Goal: Task Accomplishment & Management: Manage account settings

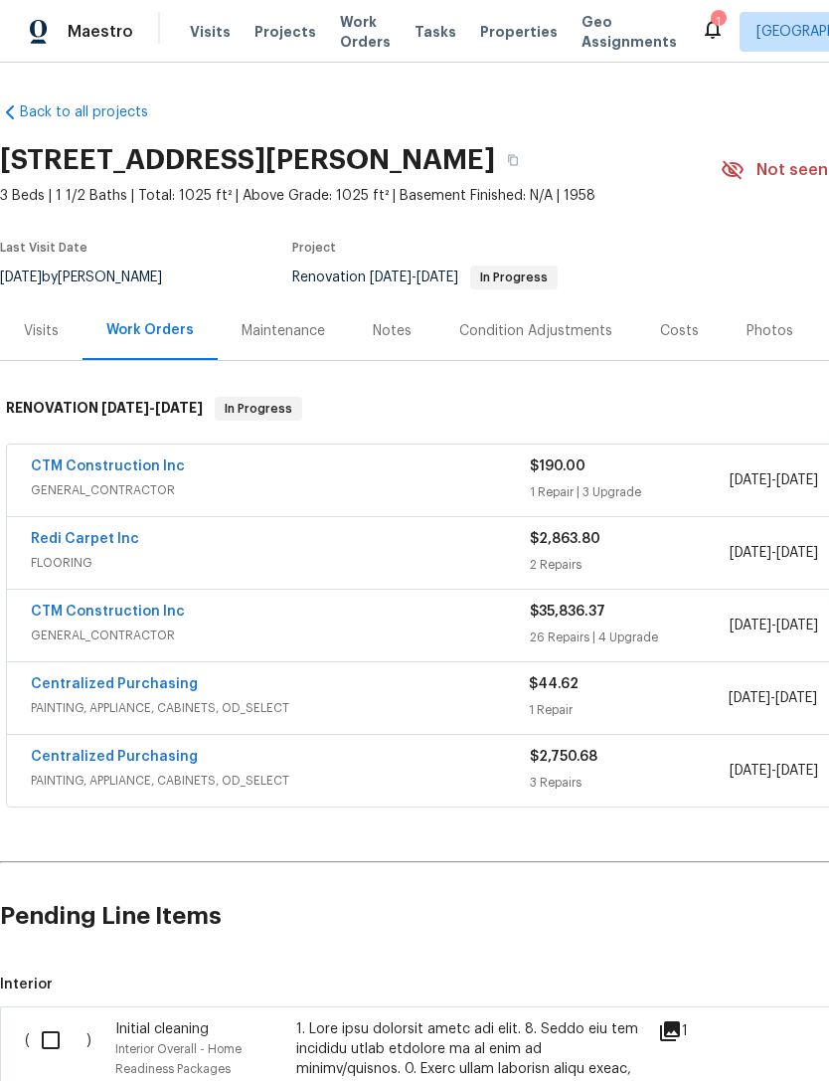
click at [35, 1041] on input "checkbox" at bounding box center [58, 1040] width 57 height 42
checkbox input "true"
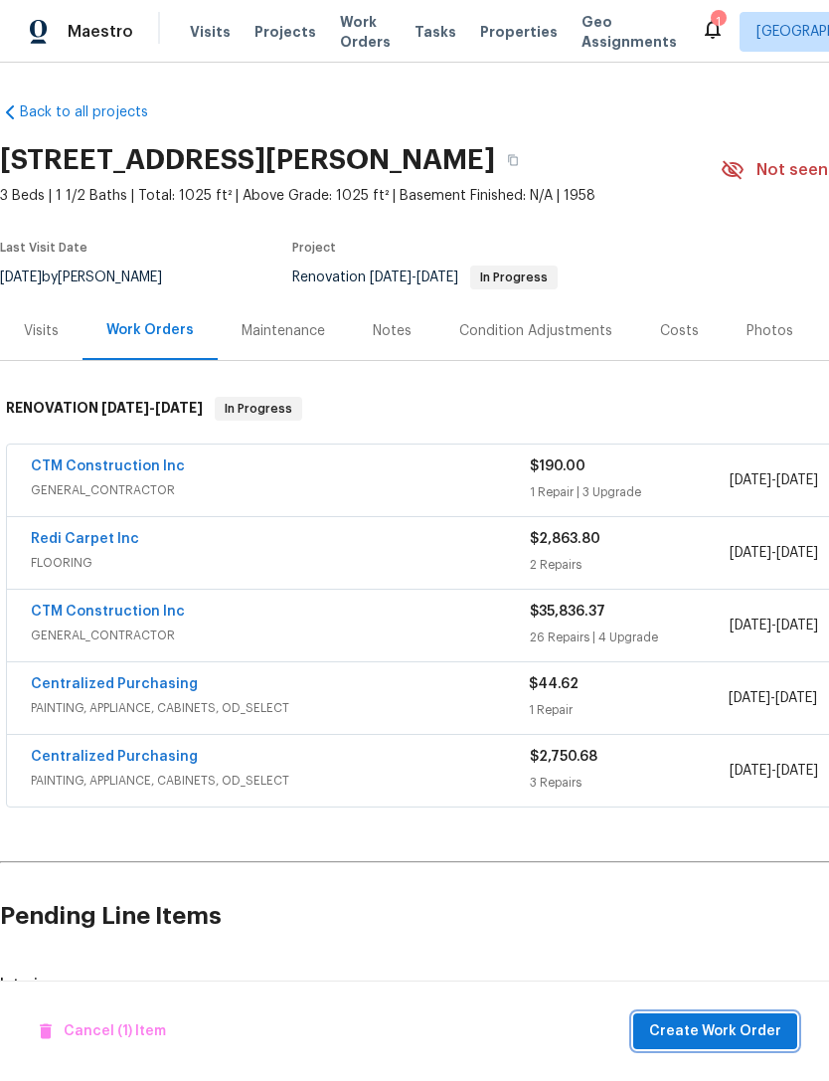
click at [727, 1035] on span "Create Work Order" at bounding box center [715, 1031] width 132 height 25
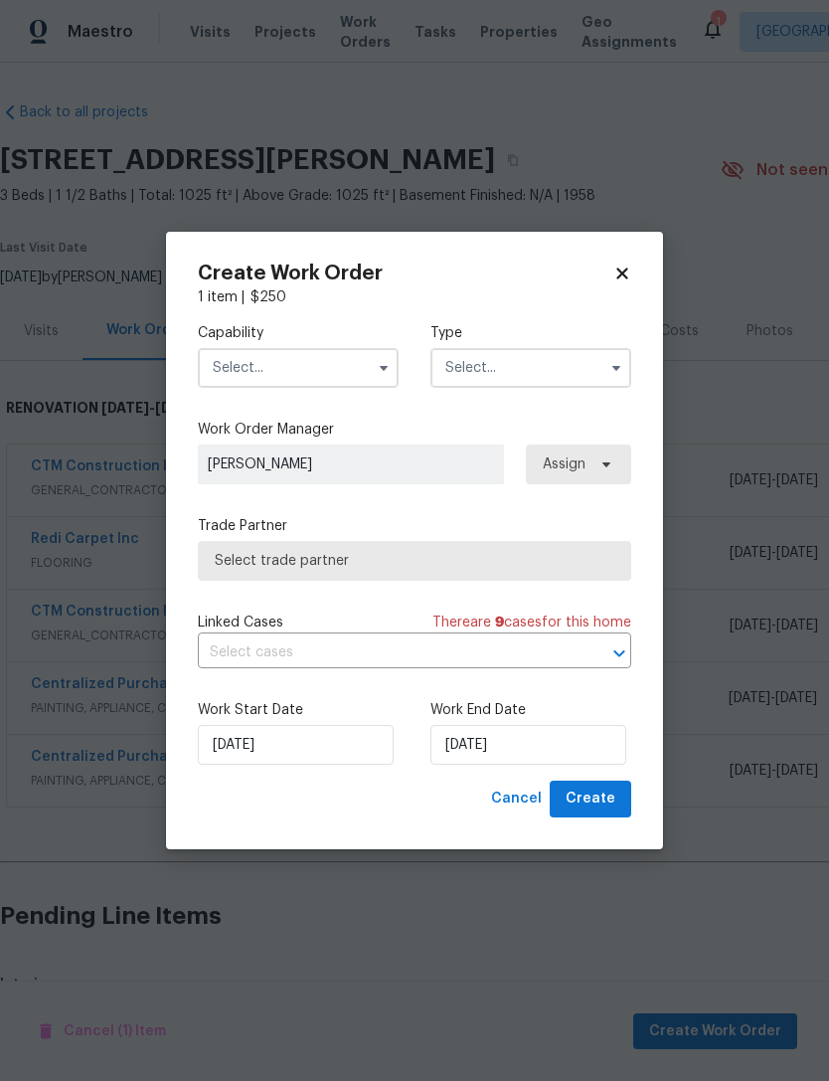
click at [220, 370] on input "text" at bounding box center [298, 368] width 201 height 40
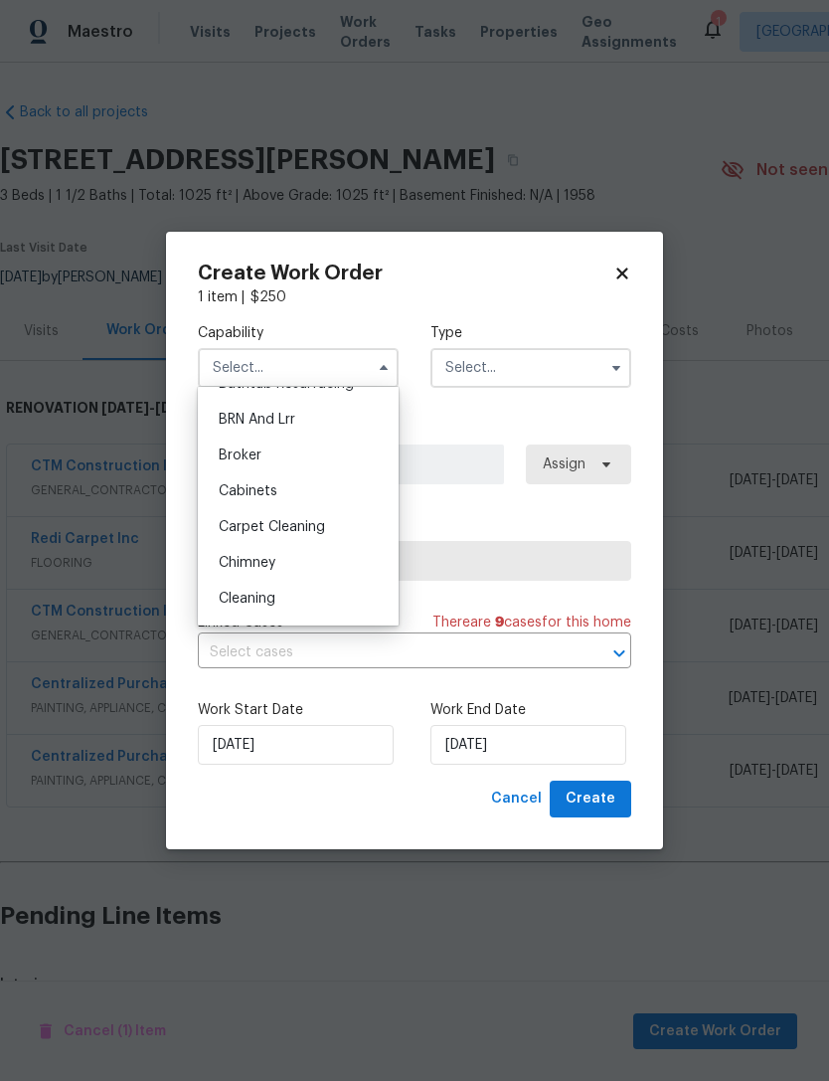
scroll to position [102, 0]
click at [221, 592] on span "Cleaning" at bounding box center [247, 594] width 57 height 14
type input "Cleaning"
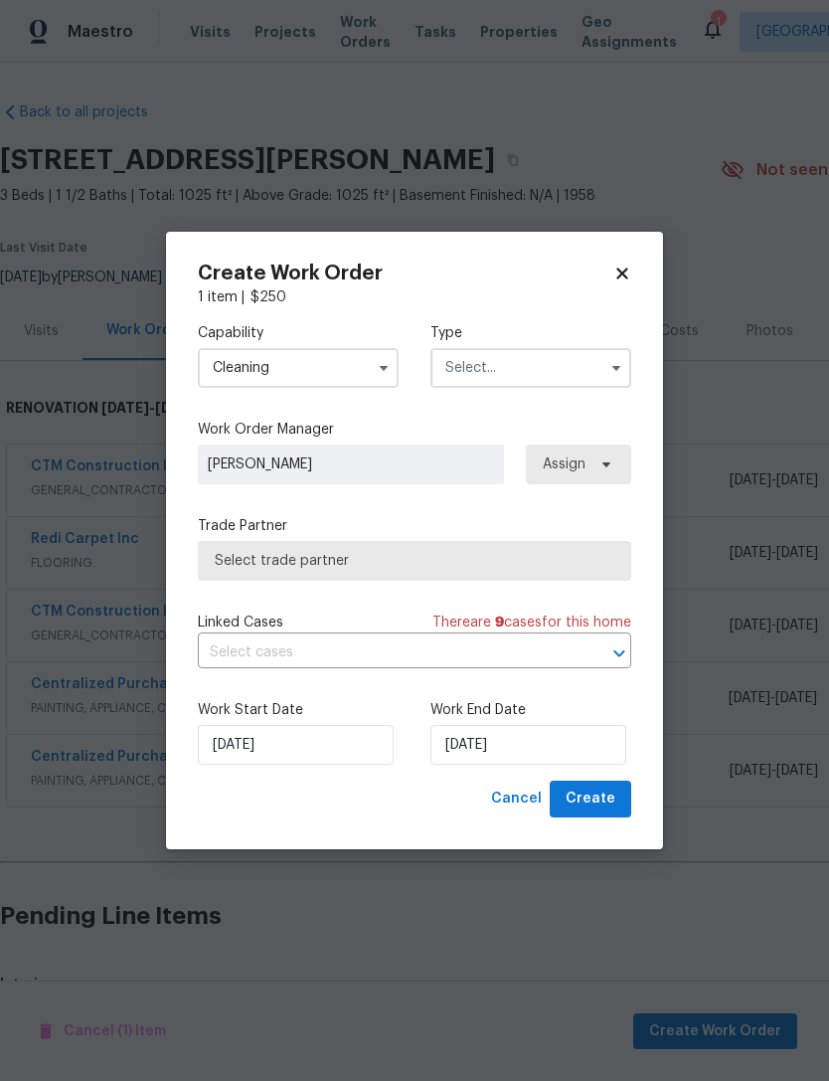
click at [552, 364] on input "text" at bounding box center [531, 368] width 201 height 40
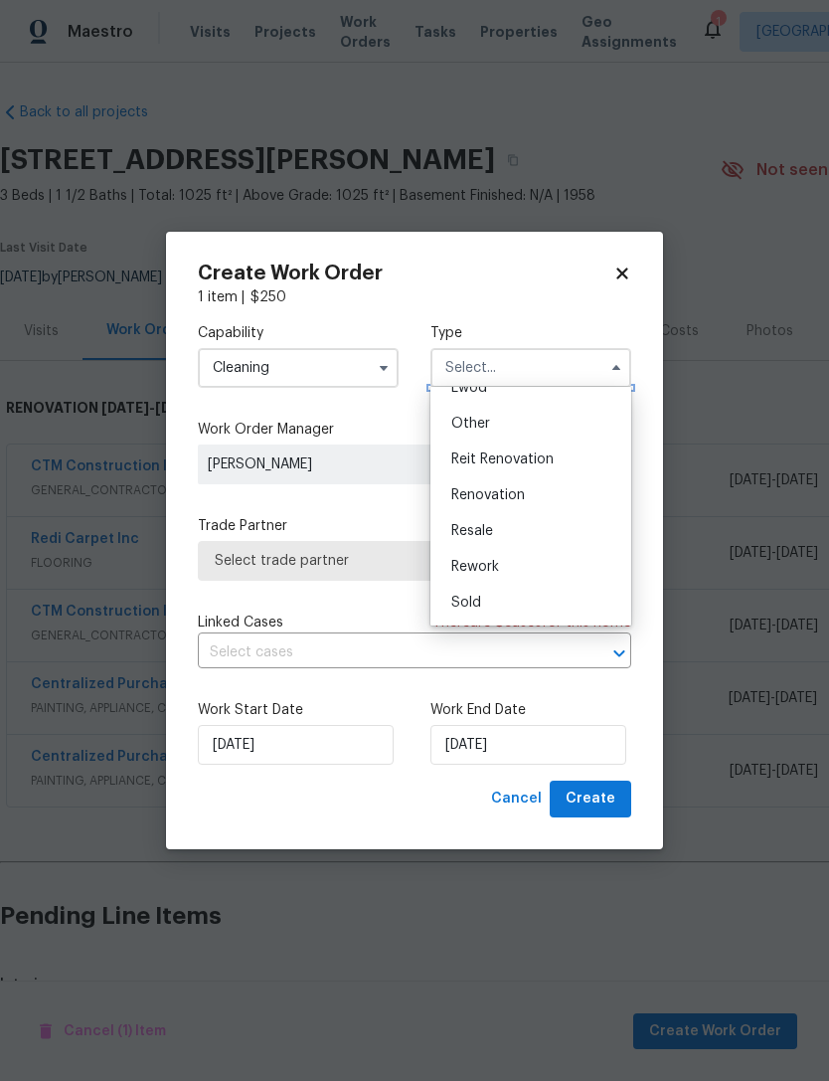
scroll to position [237, 0]
click at [550, 491] on div "Renovation" at bounding box center [530, 495] width 191 height 36
type input "Renovation"
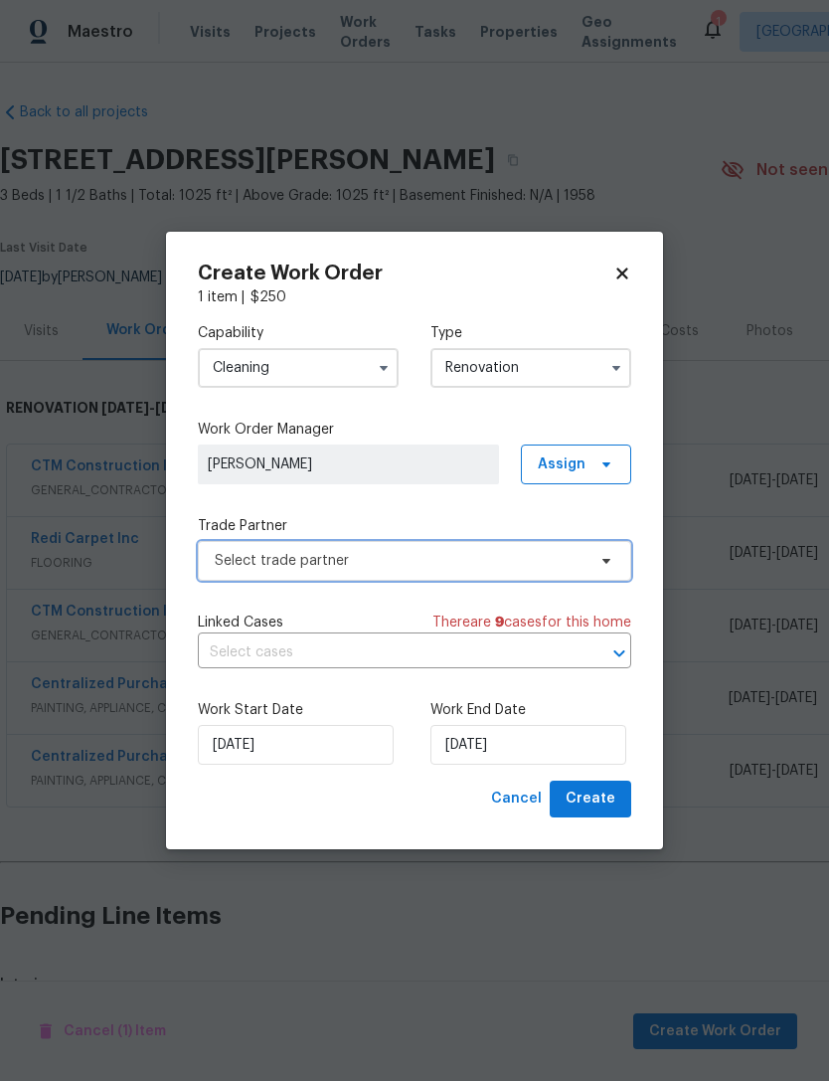
click at [224, 564] on span "Select trade partner" at bounding box center [400, 561] width 371 height 20
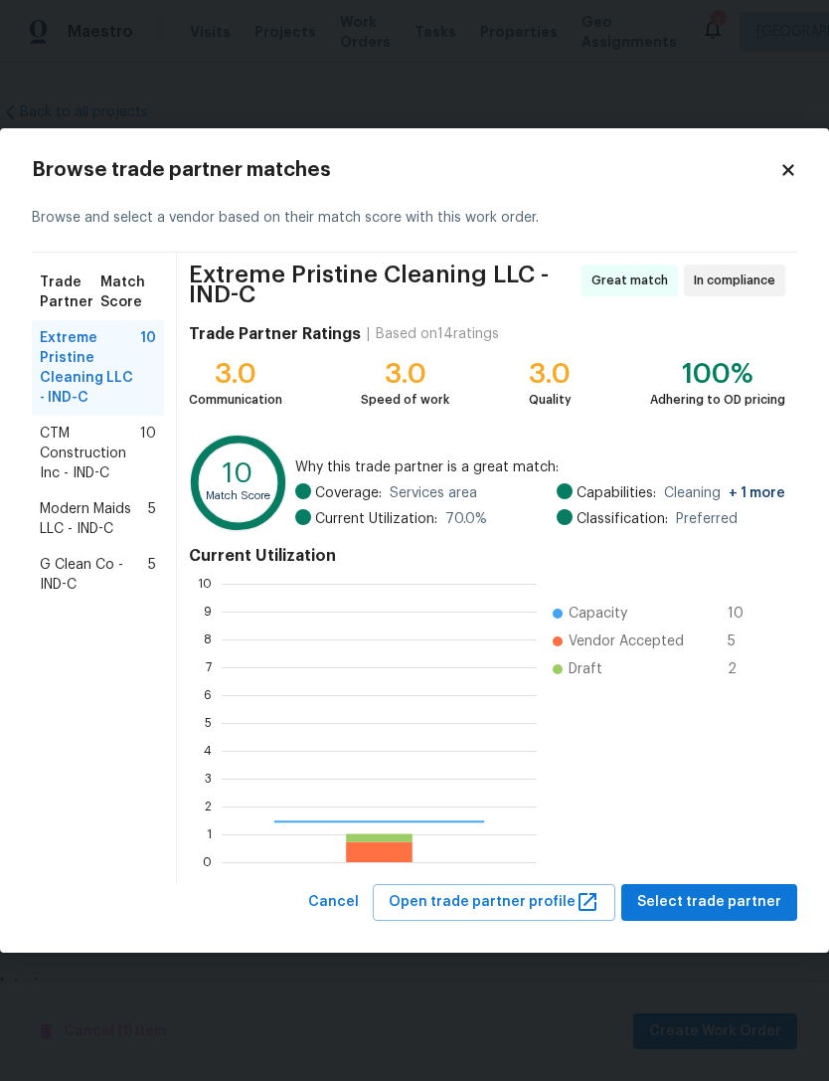
scroll to position [278, 315]
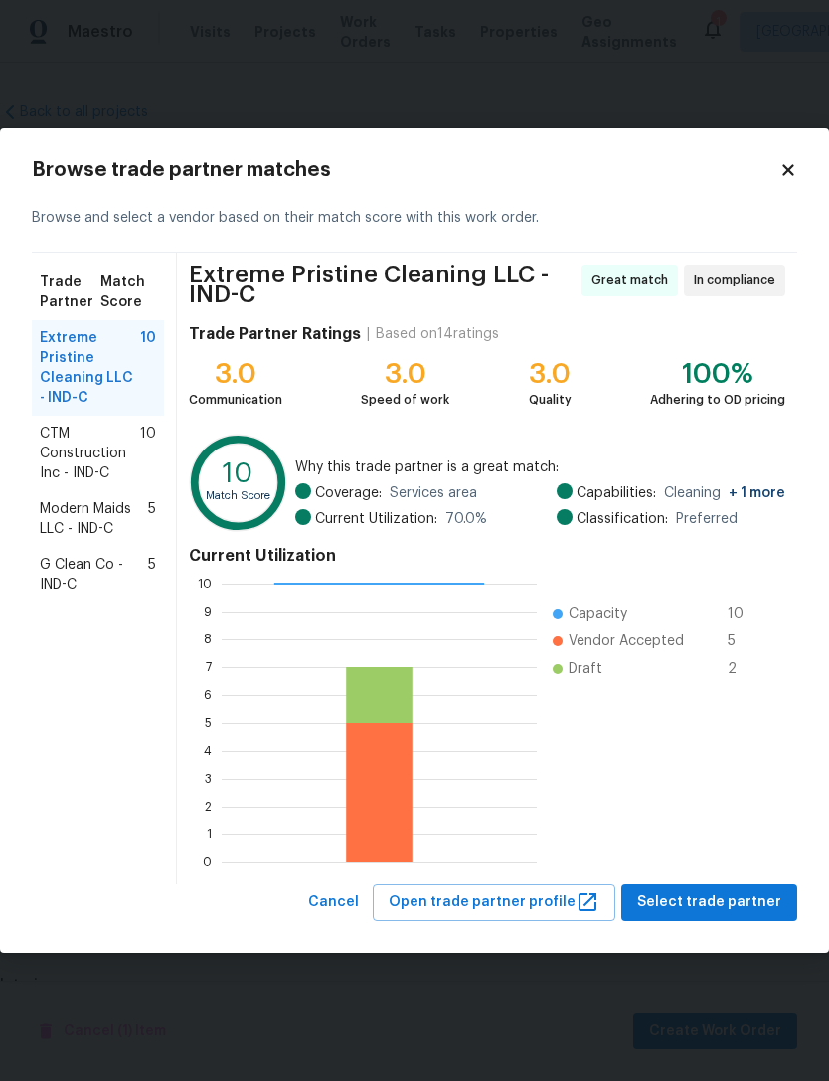
click at [76, 371] on span "Extreme Pristine Cleaning LLC - IND-C" at bounding box center [90, 368] width 100 height 80
click at [719, 898] on span "Select trade partner" at bounding box center [709, 902] width 144 height 25
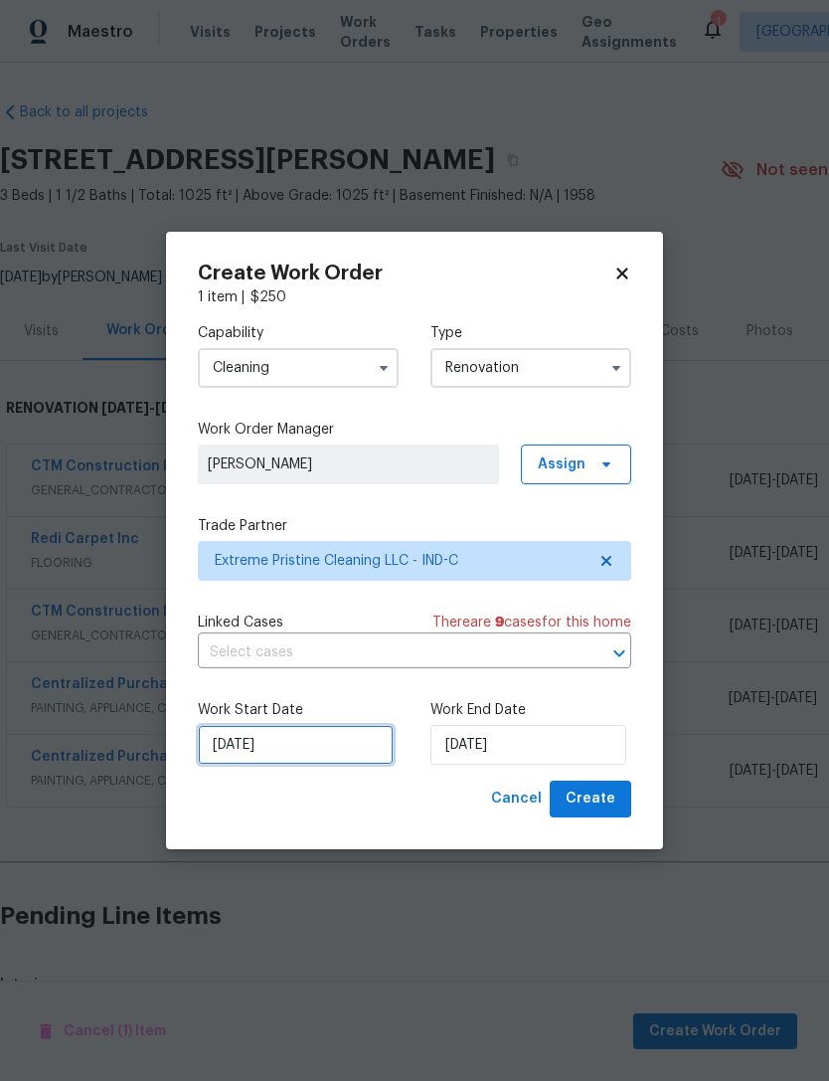
click at [221, 753] on input "[DATE]" at bounding box center [296, 745] width 196 height 40
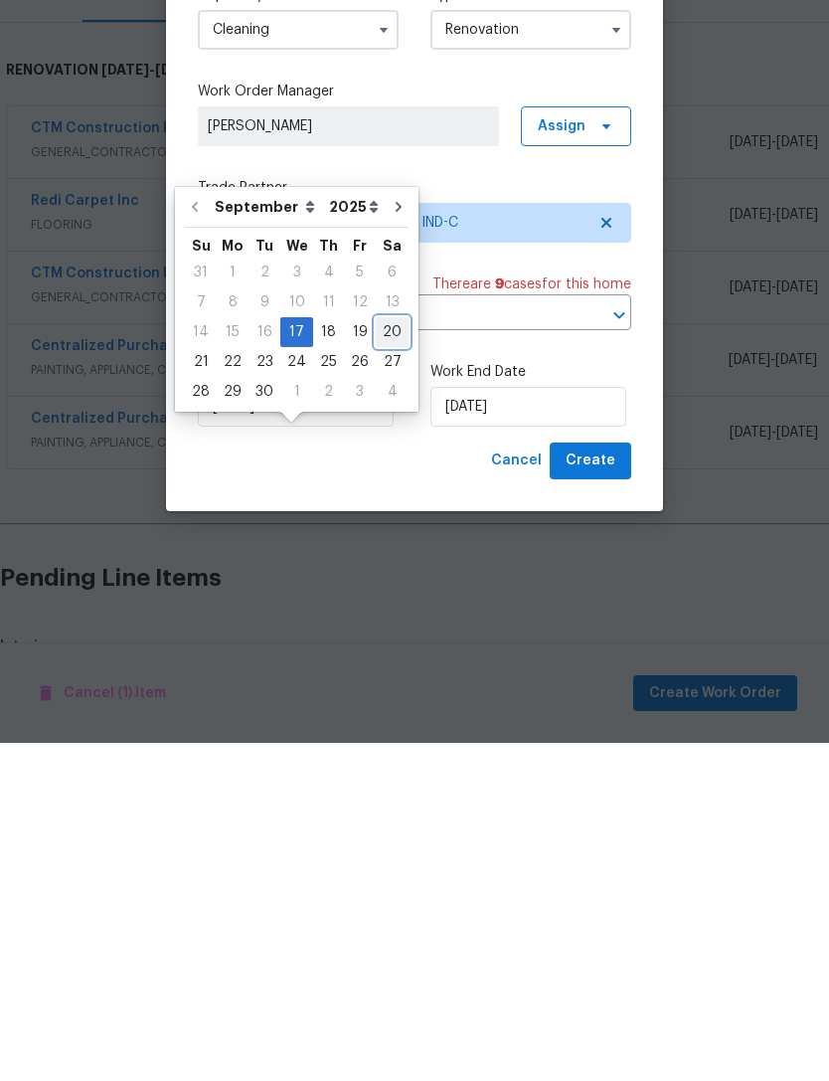
click at [378, 656] on div "20" at bounding box center [392, 670] width 33 height 28
type input "9/20/2025"
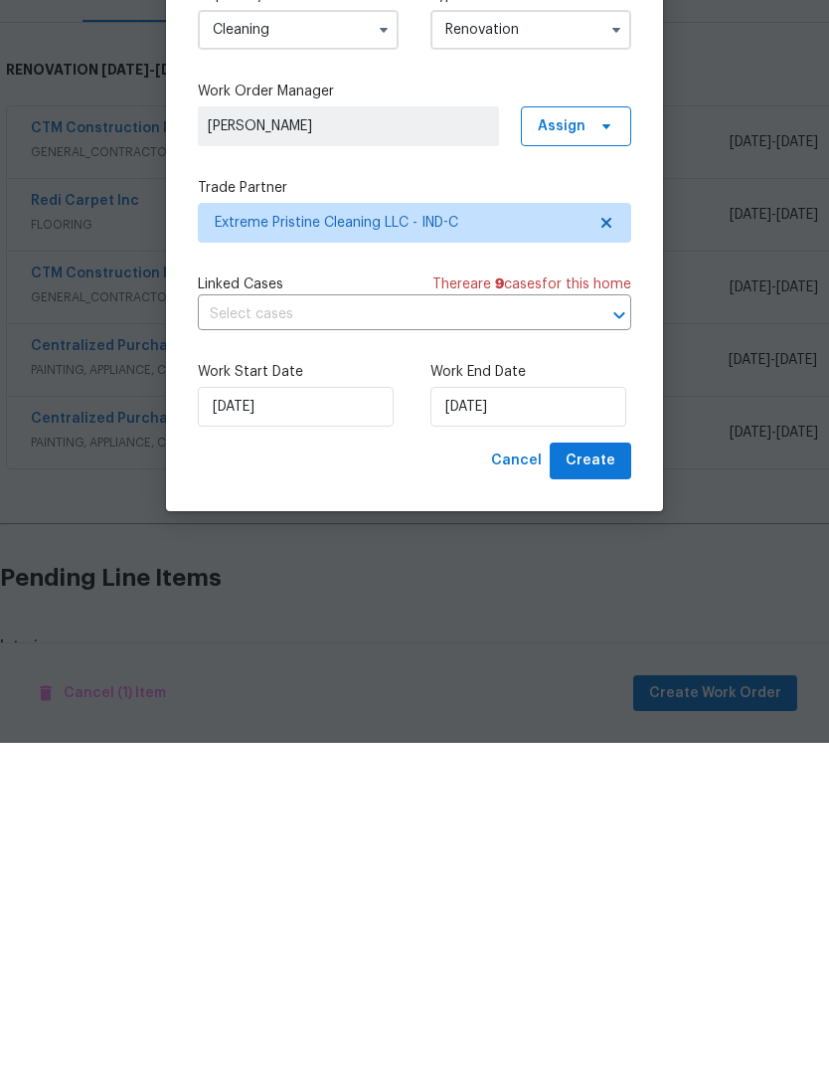
scroll to position [64, 0]
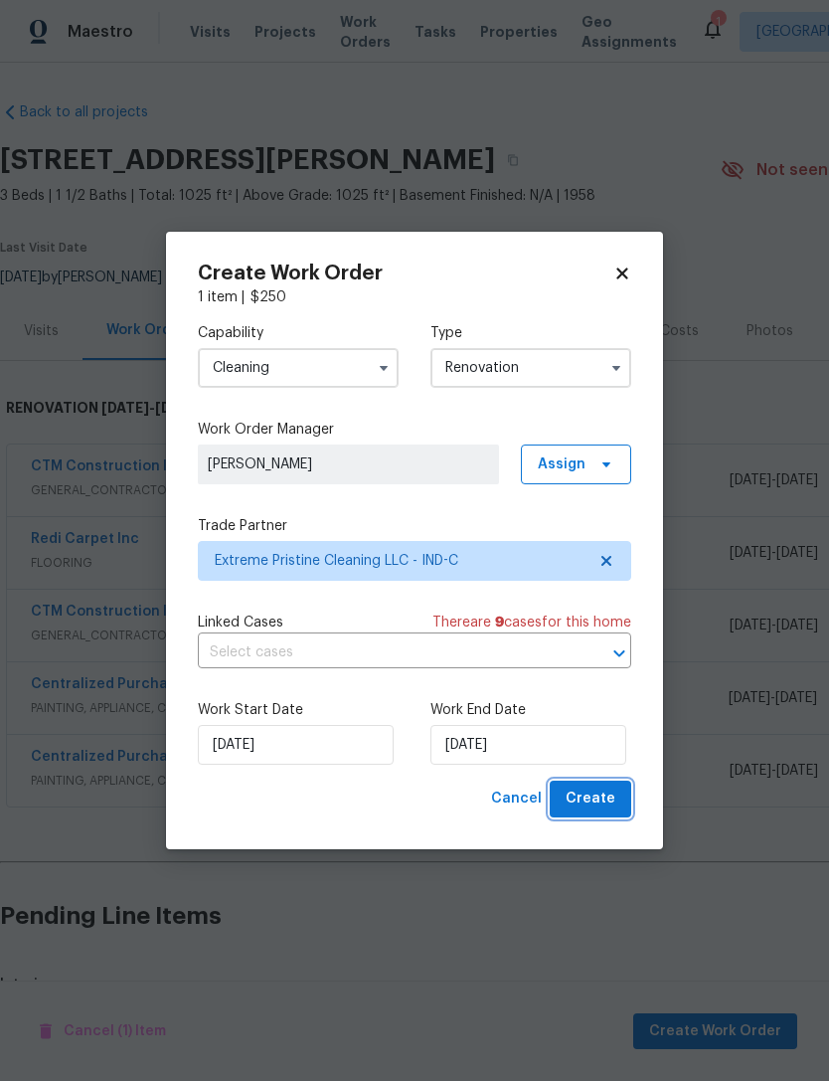
click at [609, 798] on span "Create" at bounding box center [591, 798] width 50 height 25
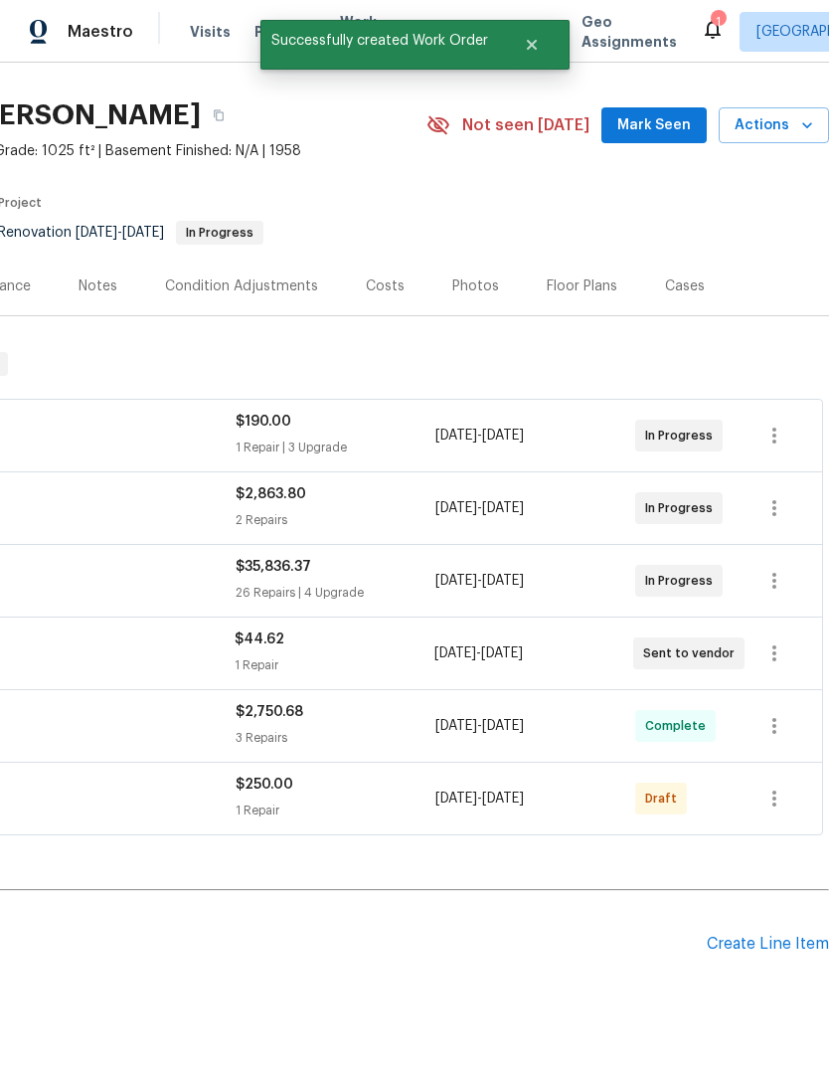
scroll to position [45, 294]
click at [774, 790] on icon "button" at bounding box center [775, 798] width 4 height 16
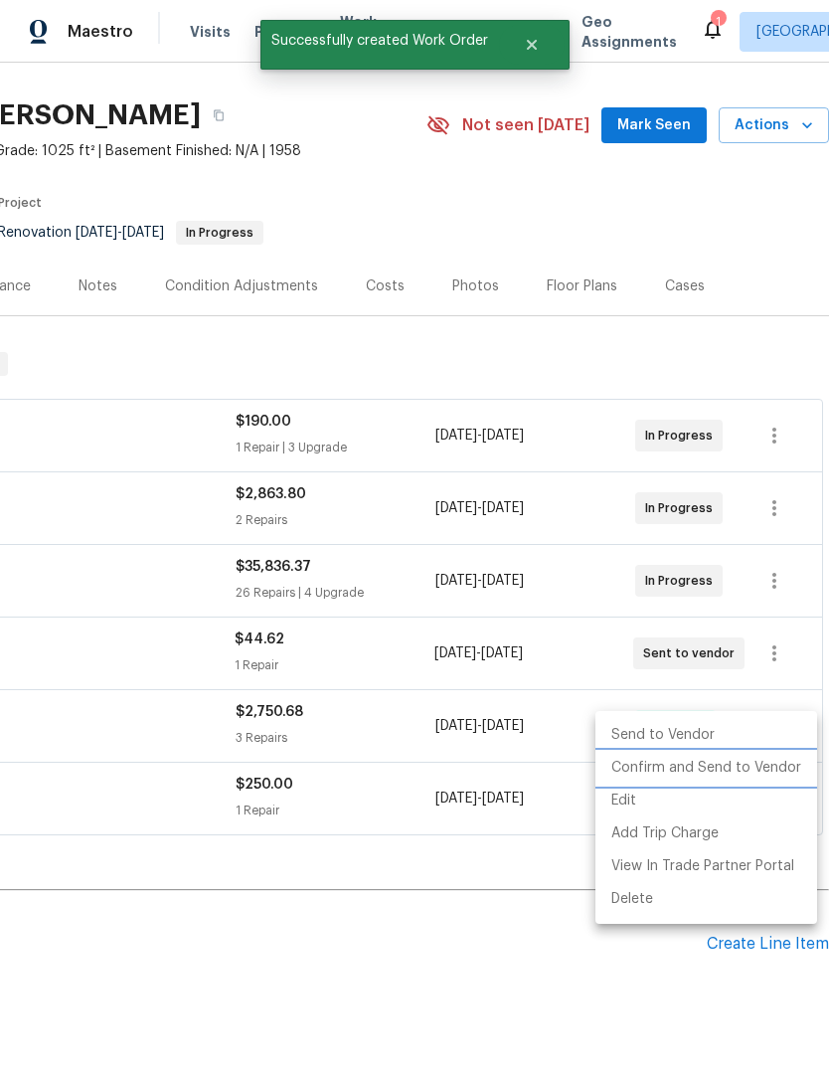
click at [731, 769] on li "Confirm and Send to Vendor" at bounding box center [707, 768] width 222 height 33
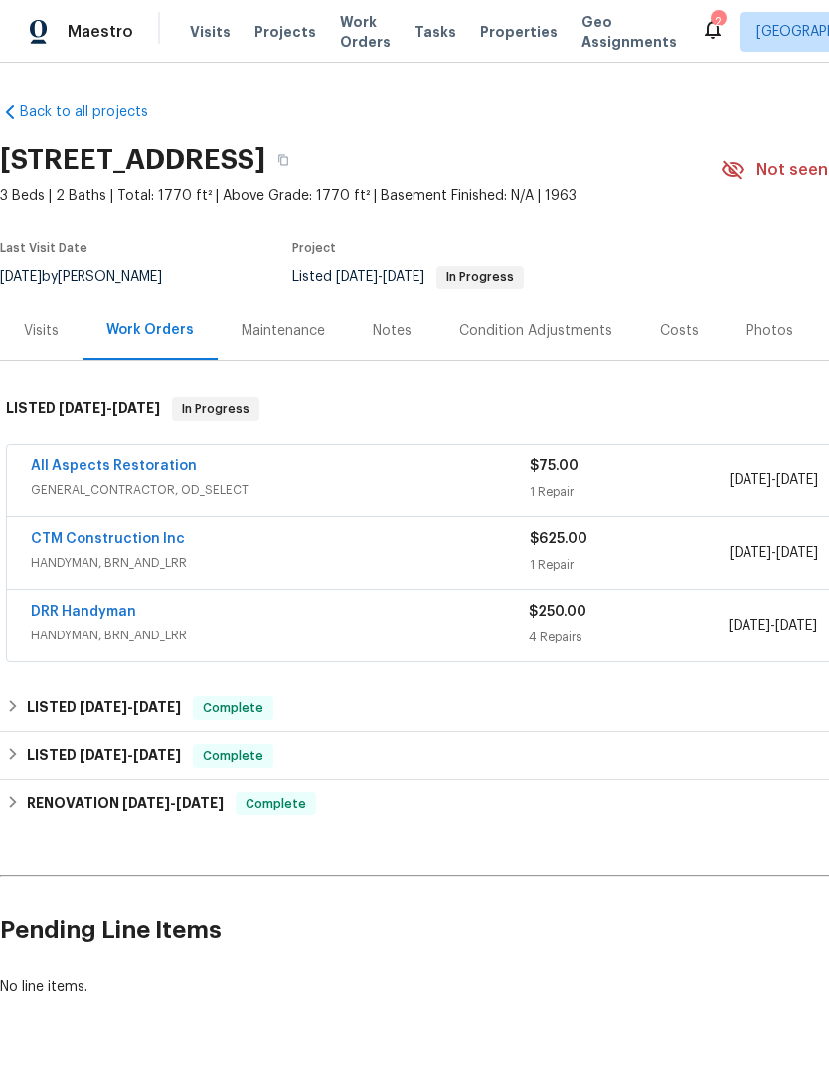
click at [73, 616] on link "DRR Handyman" at bounding box center [83, 612] width 105 height 14
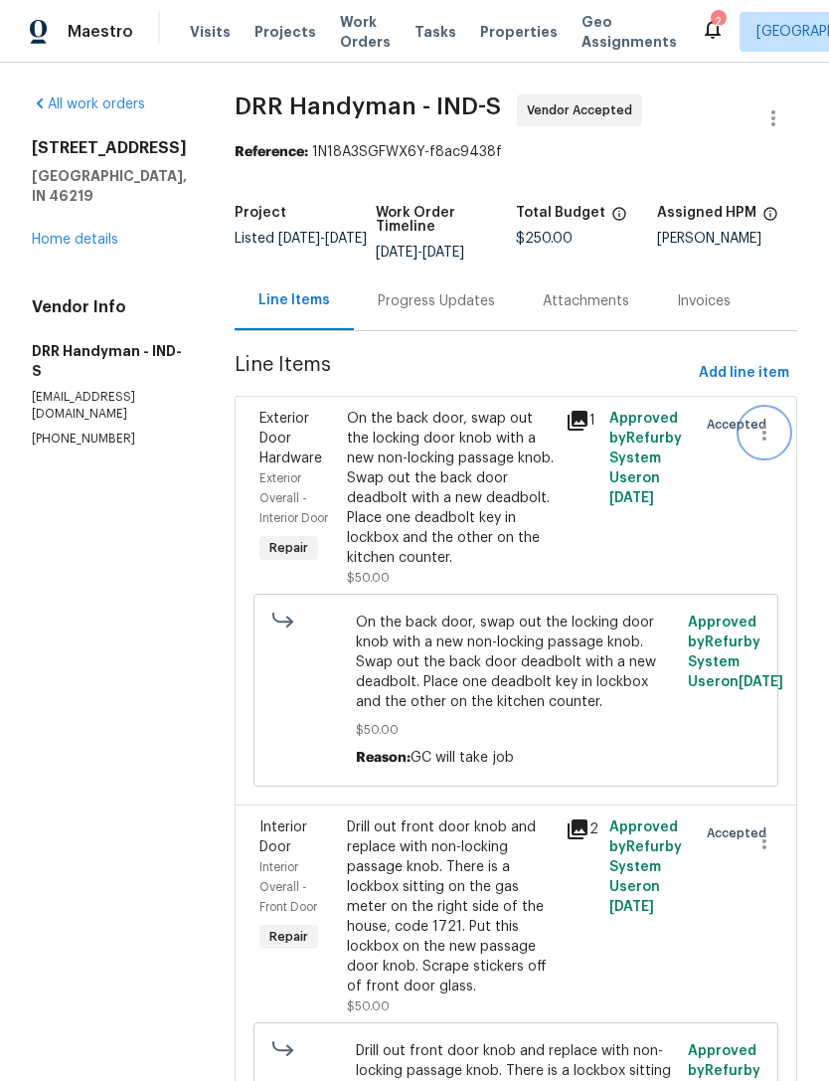
click at [758, 432] on icon "button" at bounding box center [765, 433] width 24 height 24
click at [614, 518] on div at bounding box center [414, 540] width 829 height 1081
click at [475, 471] on div "On the back door, swap out the locking door knob with a new non-locking passage…" at bounding box center [450, 488] width 207 height 159
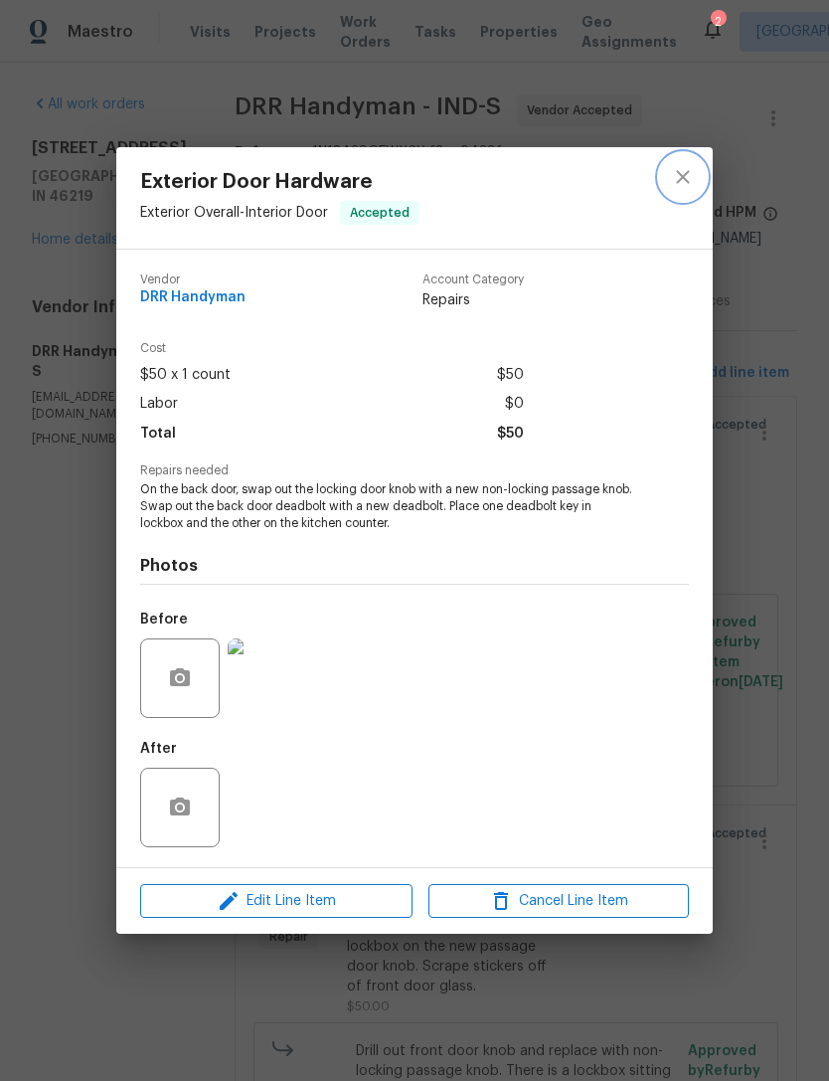
click at [682, 172] on icon "close" at bounding box center [683, 177] width 24 height 24
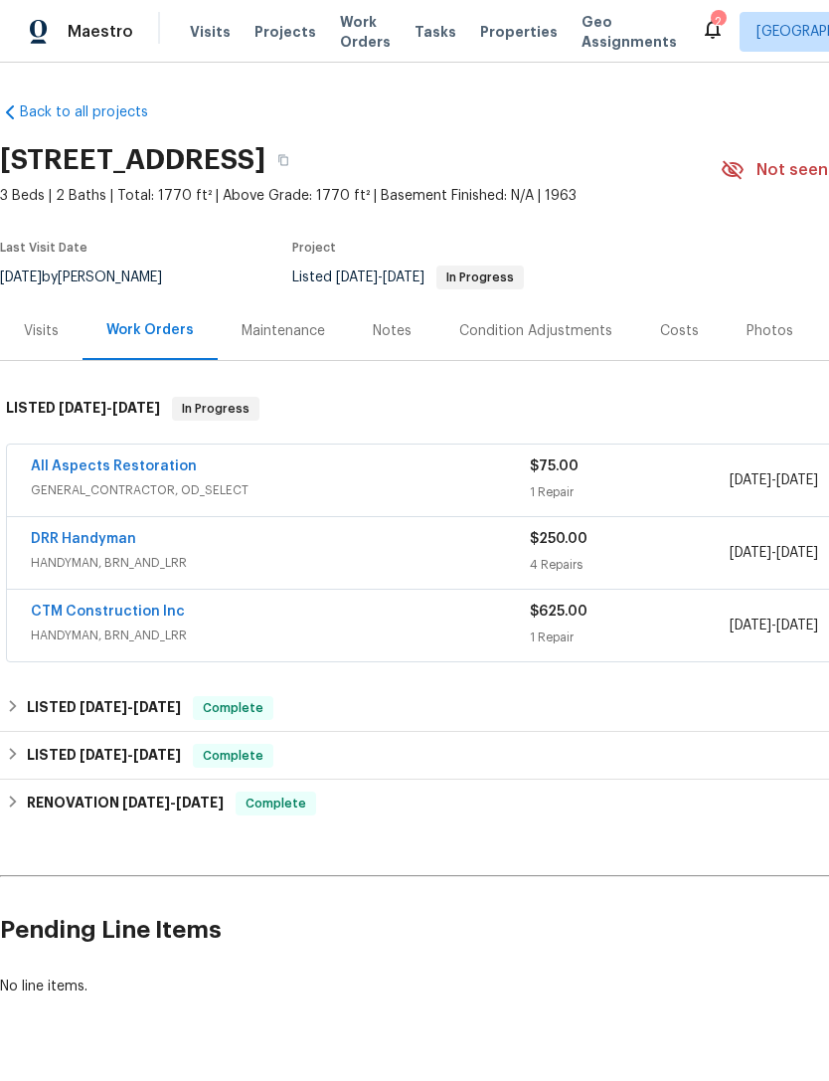
click at [84, 545] on link "DRR Handyman" at bounding box center [83, 539] width 105 height 14
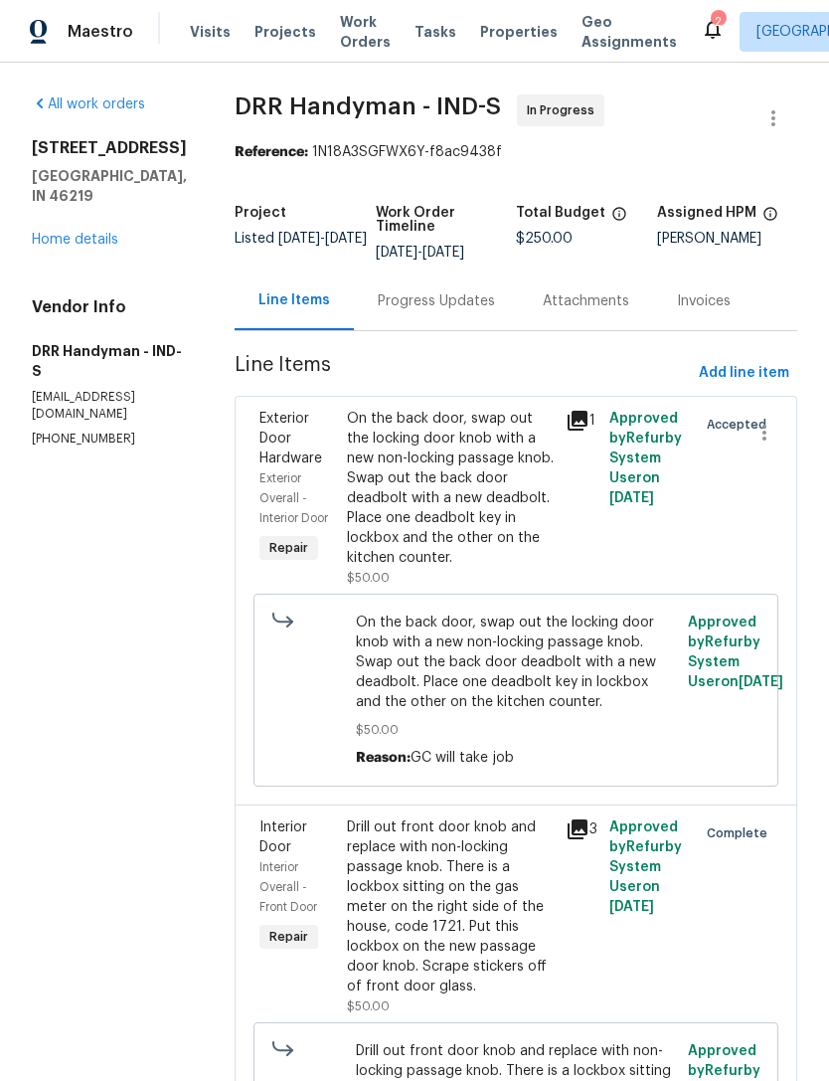
click at [65, 247] on link "Home details" at bounding box center [75, 240] width 87 height 14
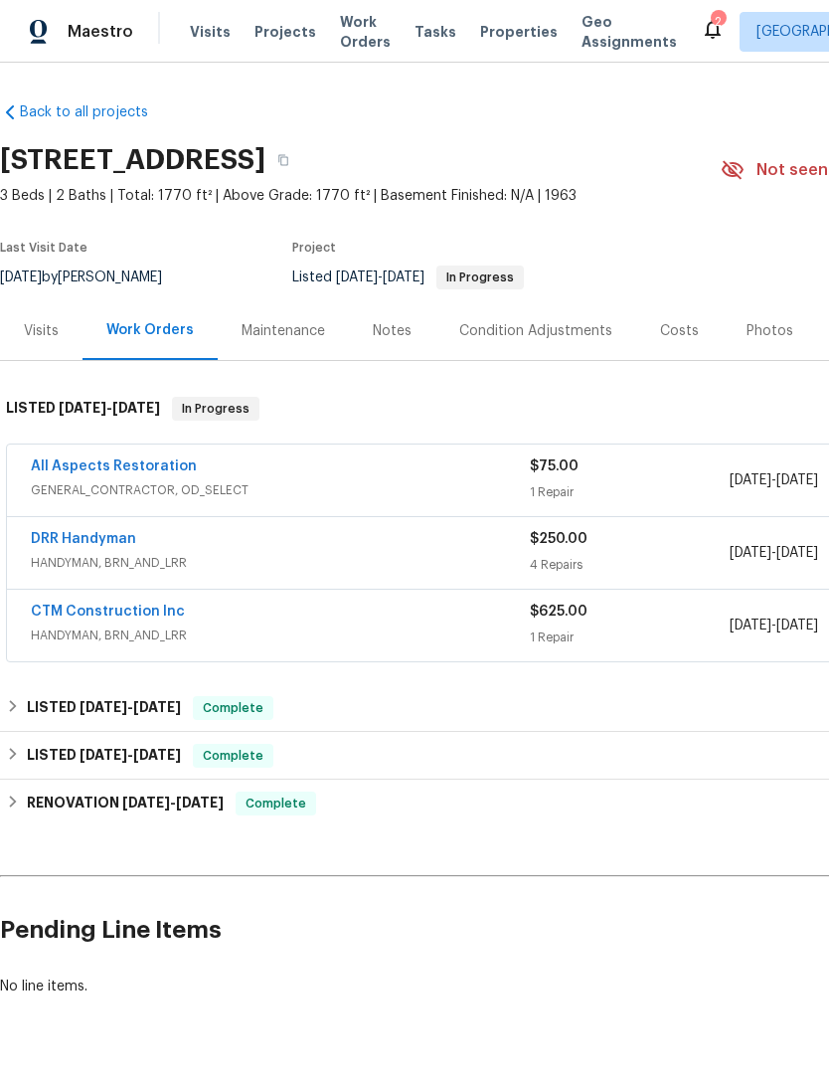
click at [108, 472] on link "All Aspects Restoration" at bounding box center [114, 466] width 166 height 14
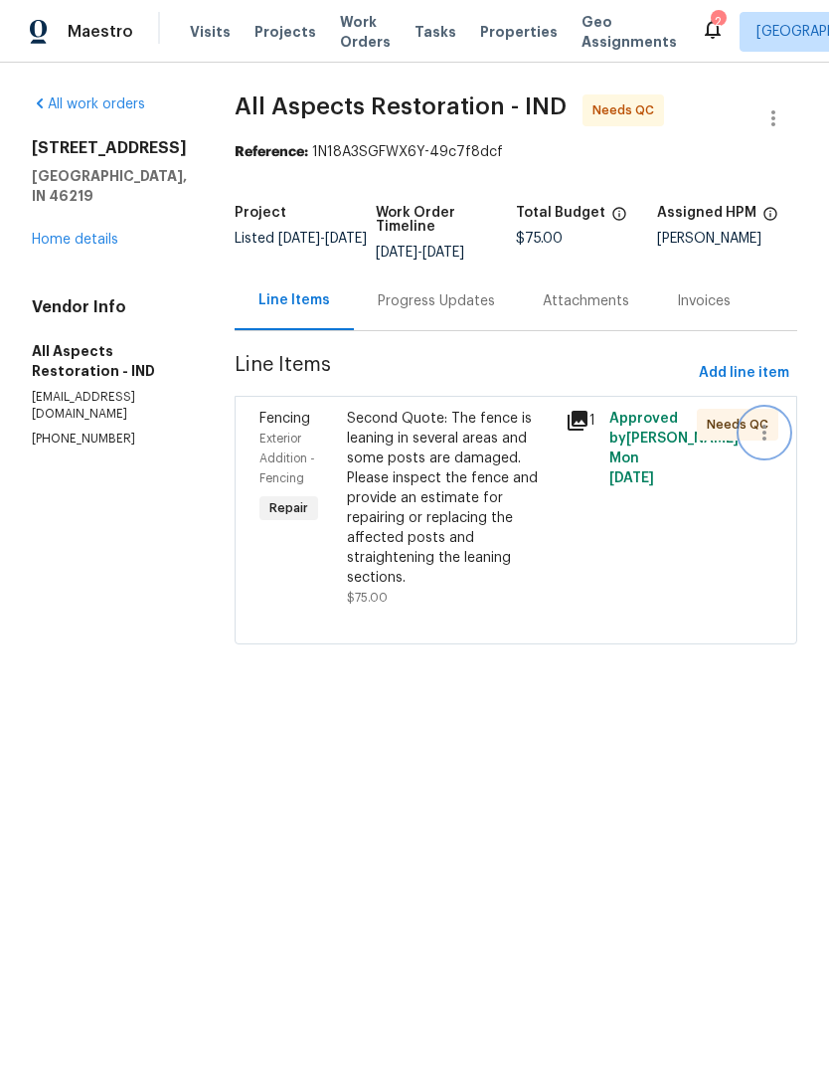
click at [762, 439] on icon "button" at bounding box center [765, 433] width 24 height 24
click at [592, 544] on div at bounding box center [414, 540] width 829 height 1081
click at [451, 552] on div "Second Quote: The fence is leaning in several areas and some posts are damaged.…" at bounding box center [450, 498] width 207 height 179
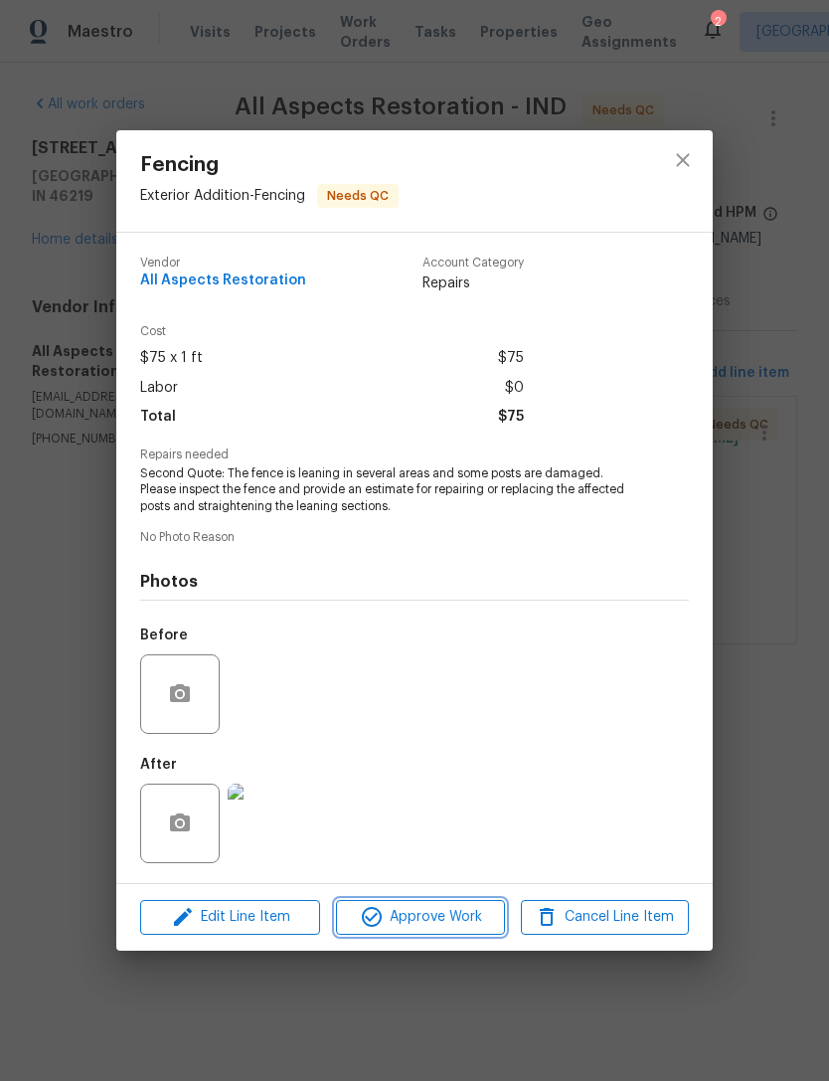
click at [408, 919] on span "Approve Work" at bounding box center [420, 917] width 156 height 25
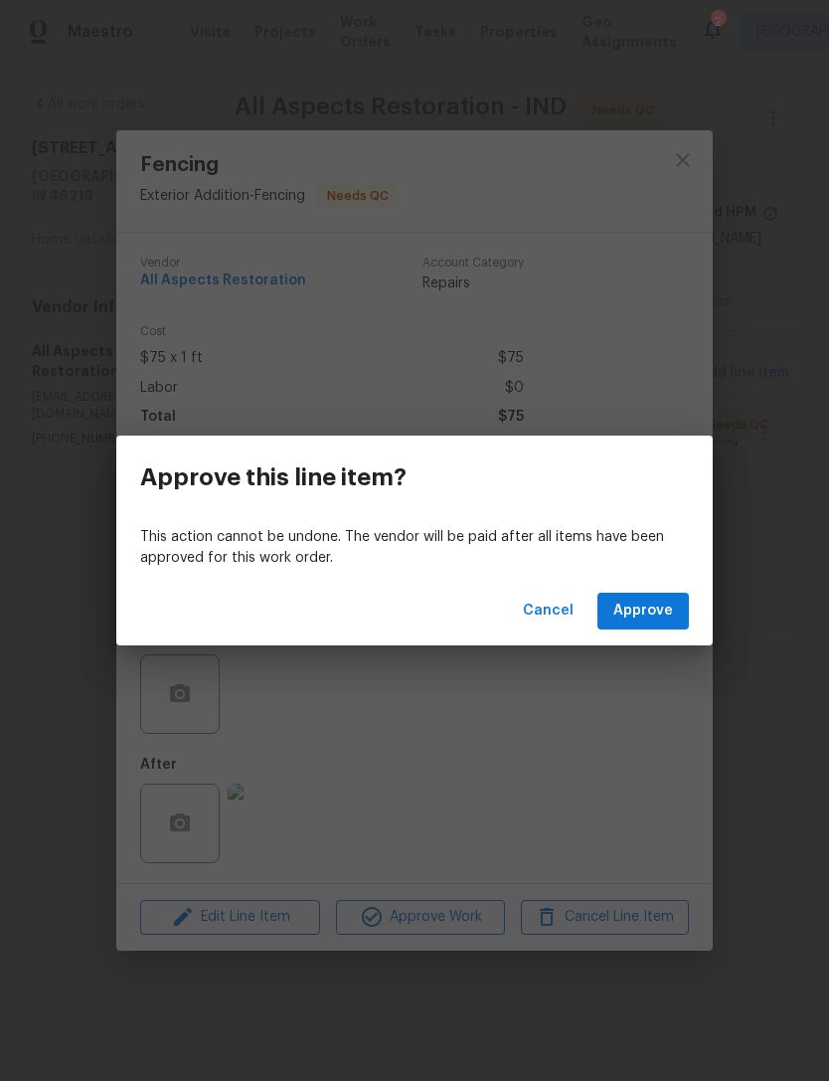
click at [661, 614] on span "Approve" at bounding box center [643, 611] width 60 height 25
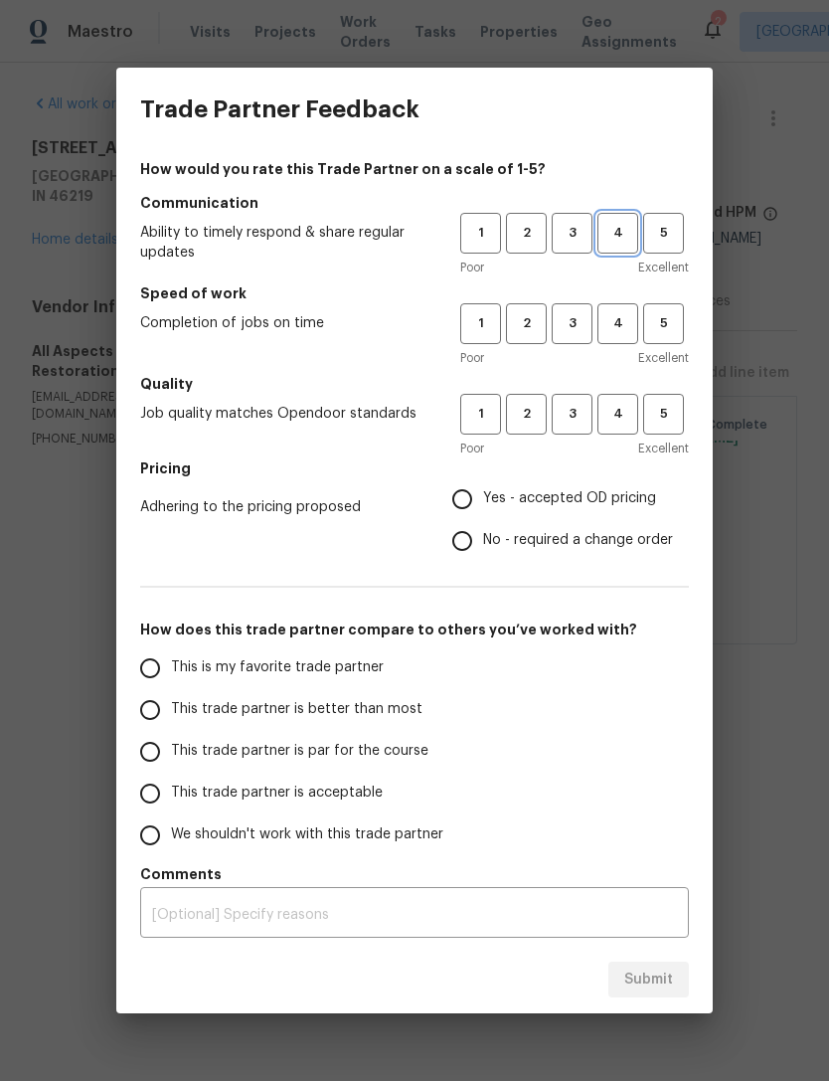
click at [631, 240] on span "4" at bounding box center [618, 233] width 37 height 23
click at [618, 313] on span "4" at bounding box center [618, 323] width 37 height 23
click at [632, 416] on span "4" at bounding box center [618, 414] width 37 height 23
click at [471, 542] on input "No - required a change order" at bounding box center [462, 541] width 42 height 42
radio input "true"
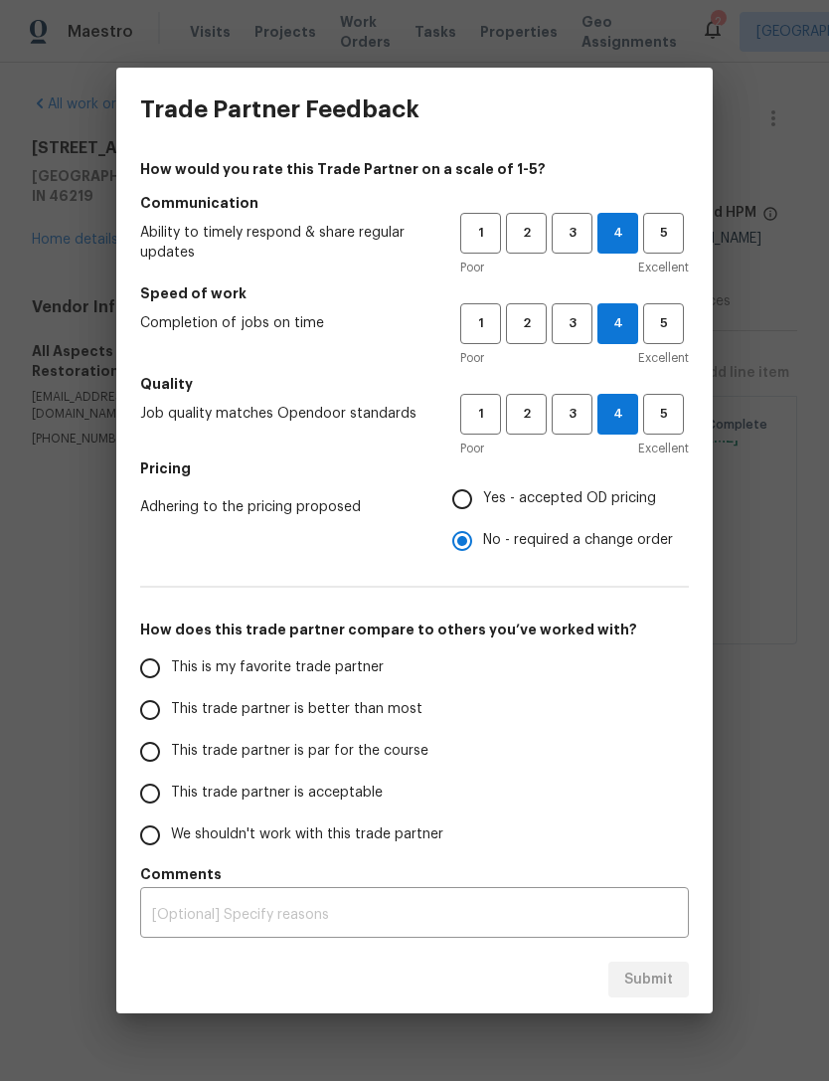
click at [158, 764] on input "This trade partner is par for the course" at bounding box center [150, 752] width 42 height 42
click at [661, 985] on span "Submit" at bounding box center [648, 979] width 49 height 25
radio input "true"
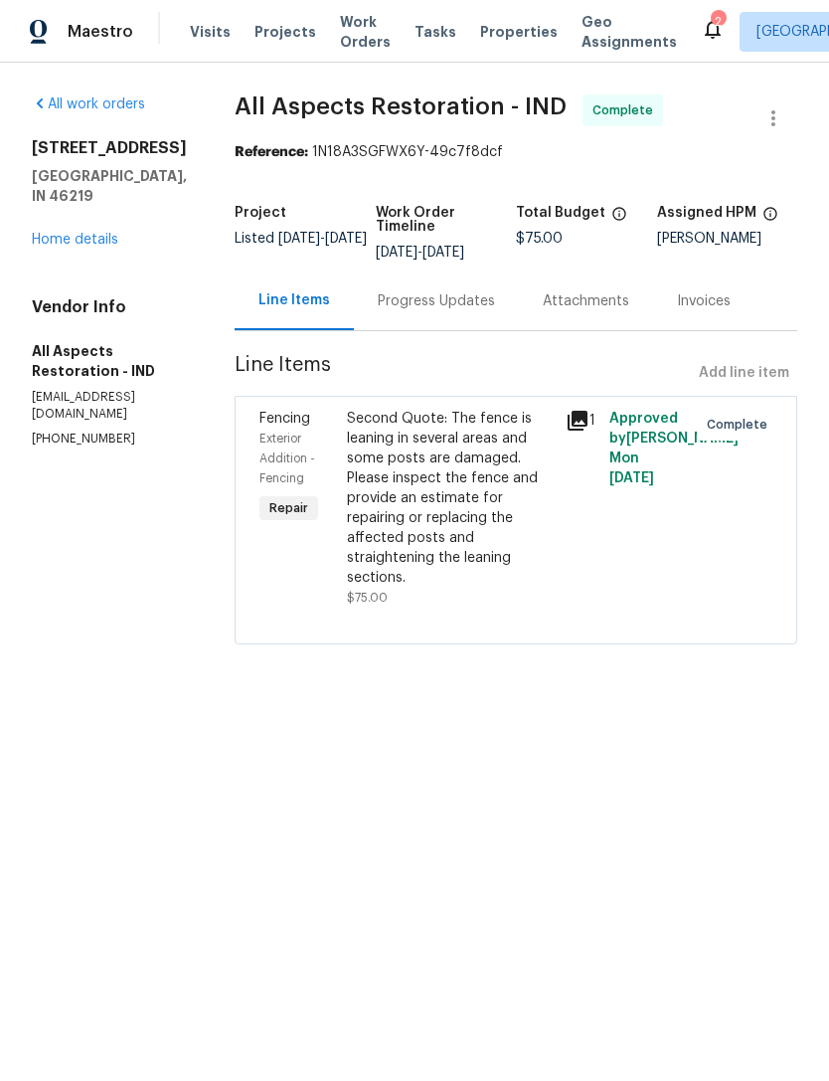
click at [58, 233] on link "Home details" at bounding box center [75, 240] width 87 height 14
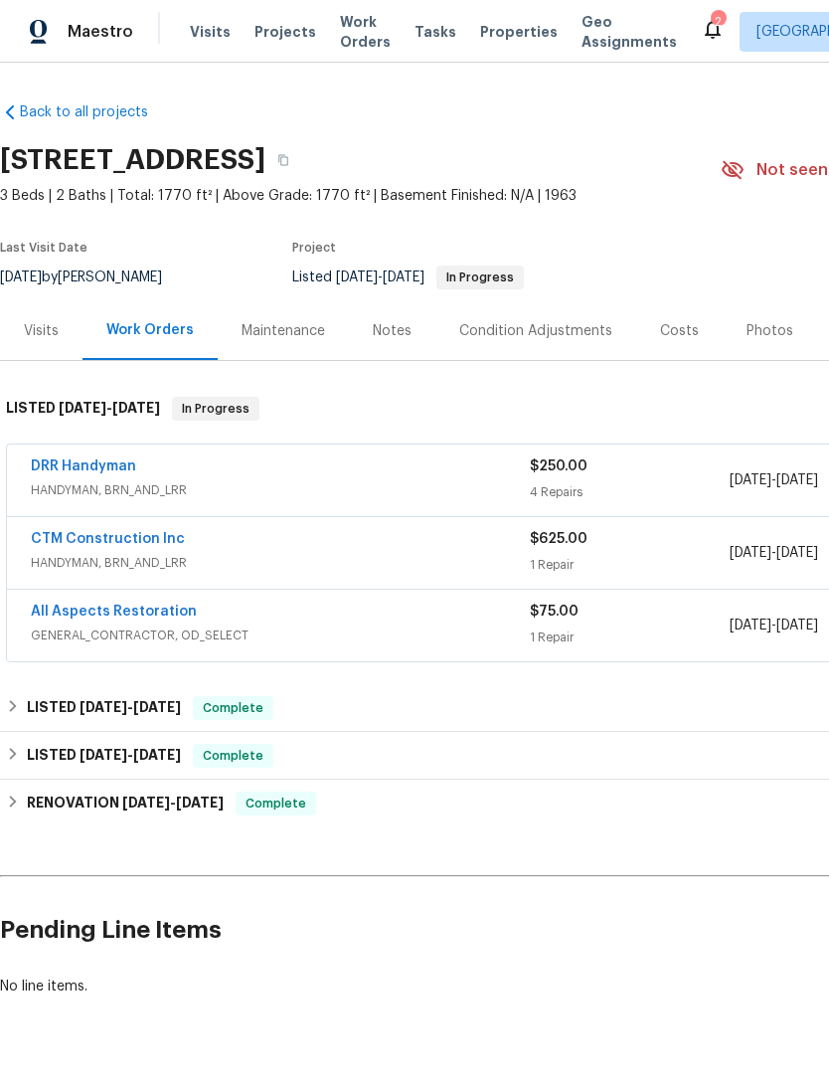
click at [95, 545] on link "CTM Construction Inc" at bounding box center [108, 539] width 154 height 14
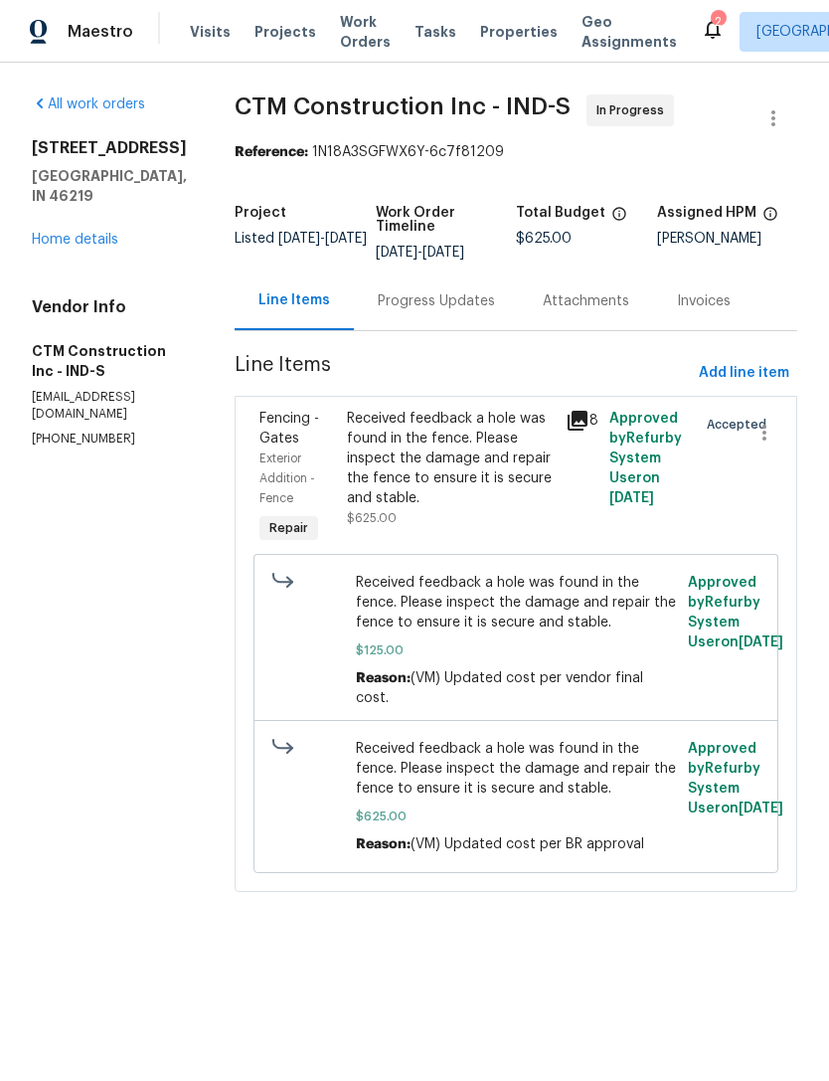
click at [425, 311] on div "Progress Updates" at bounding box center [436, 301] width 117 height 20
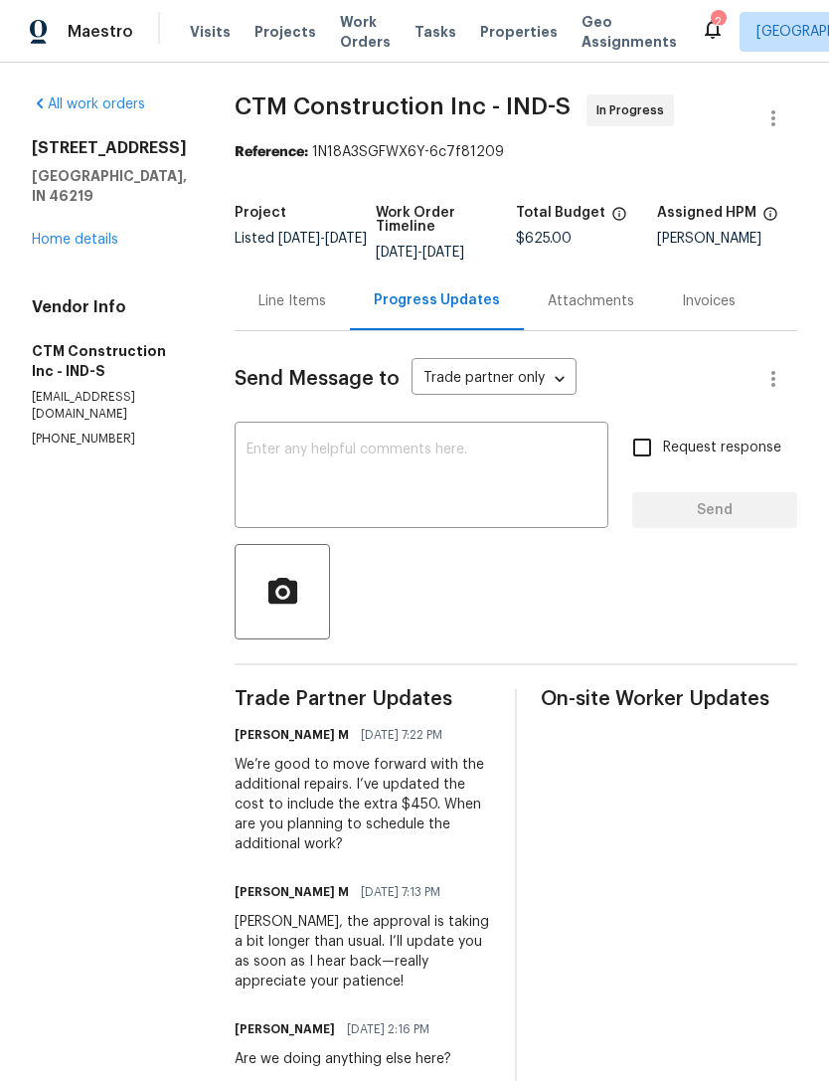
click at [291, 458] on textarea at bounding box center [422, 477] width 350 height 70
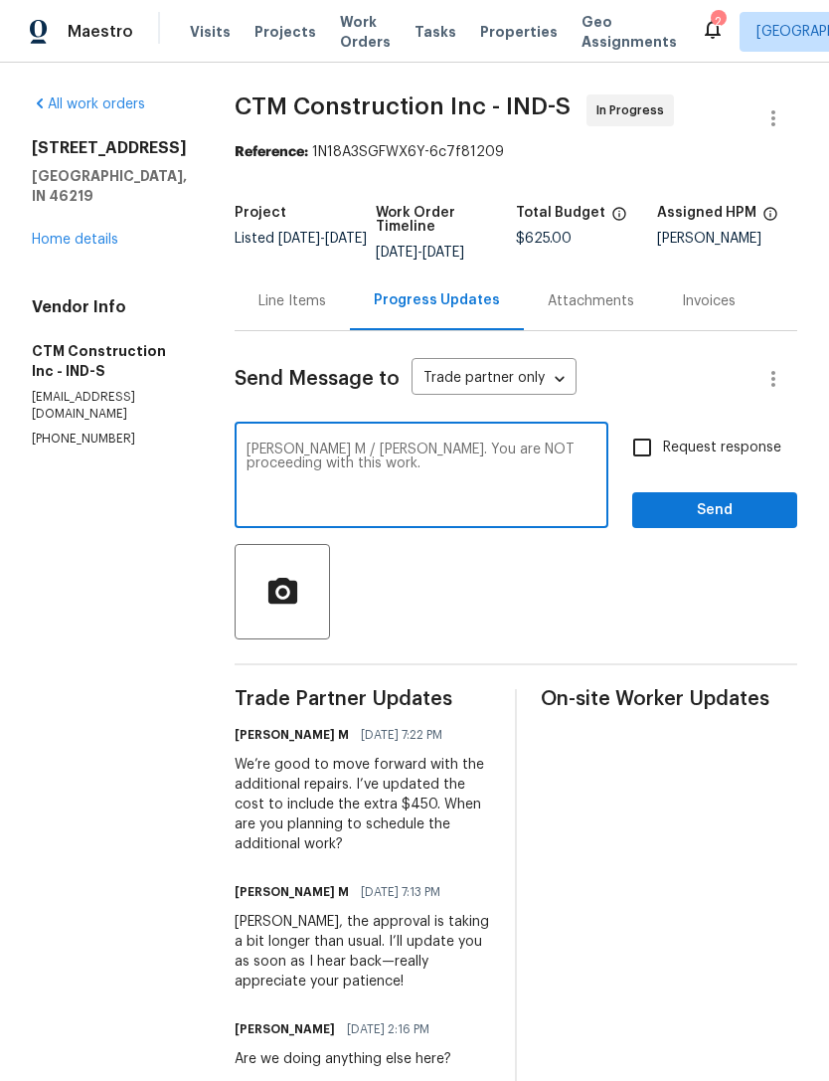
click at [346, 466] on textarea "Vignesh M / Dave. You are NOT proceeding with this work." at bounding box center [422, 477] width 350 height 70
click at [303, 465] on textarea "Dave. You are NOT proceeding with this work." at bounding box center [422, 477] width 350 height 70
click at [589, 464] on textarea "Dave - You are NOT proceeding with this work." at bounding box center [422, 477] width 350 height 70
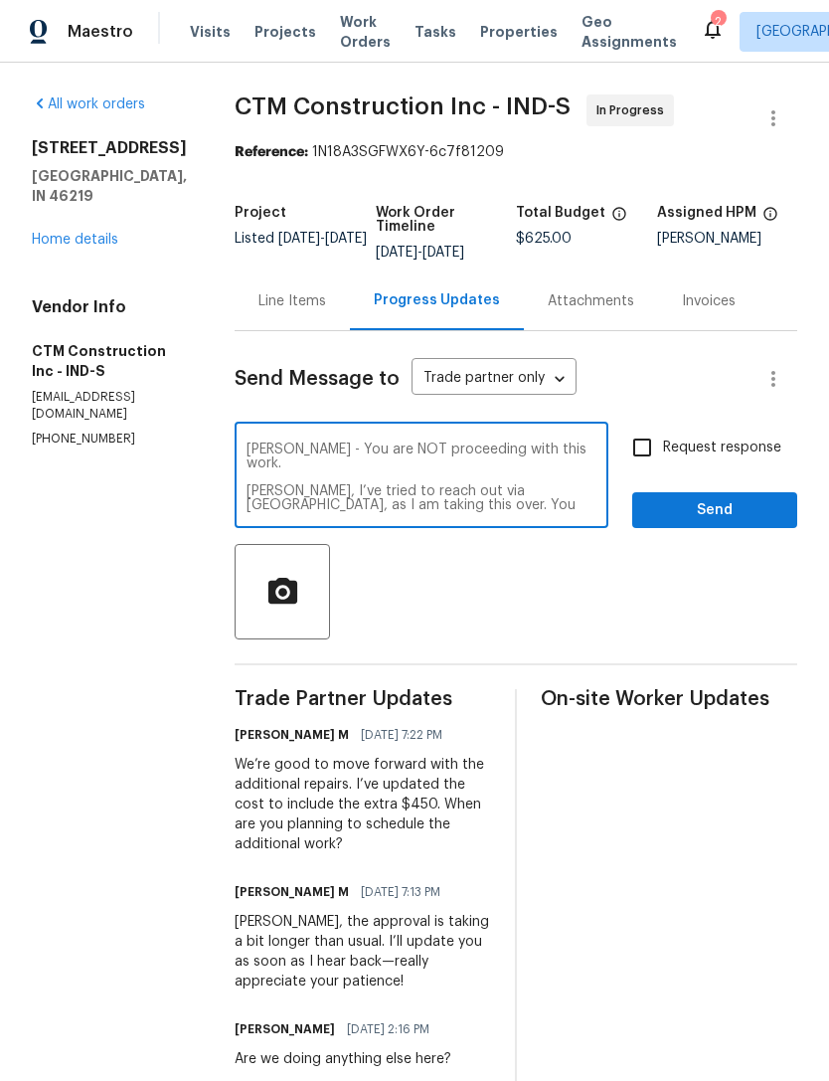
click at [592, 463] on textarea "Dave - You are NOT proceeding with this work. Vignesh M, I’ve tried to reach ou…" at bounding box center [422, 477] width 350 height 70
type textarea "Dave - You are NOT proceeding with this work. Have you done any work onsite. Vi…"
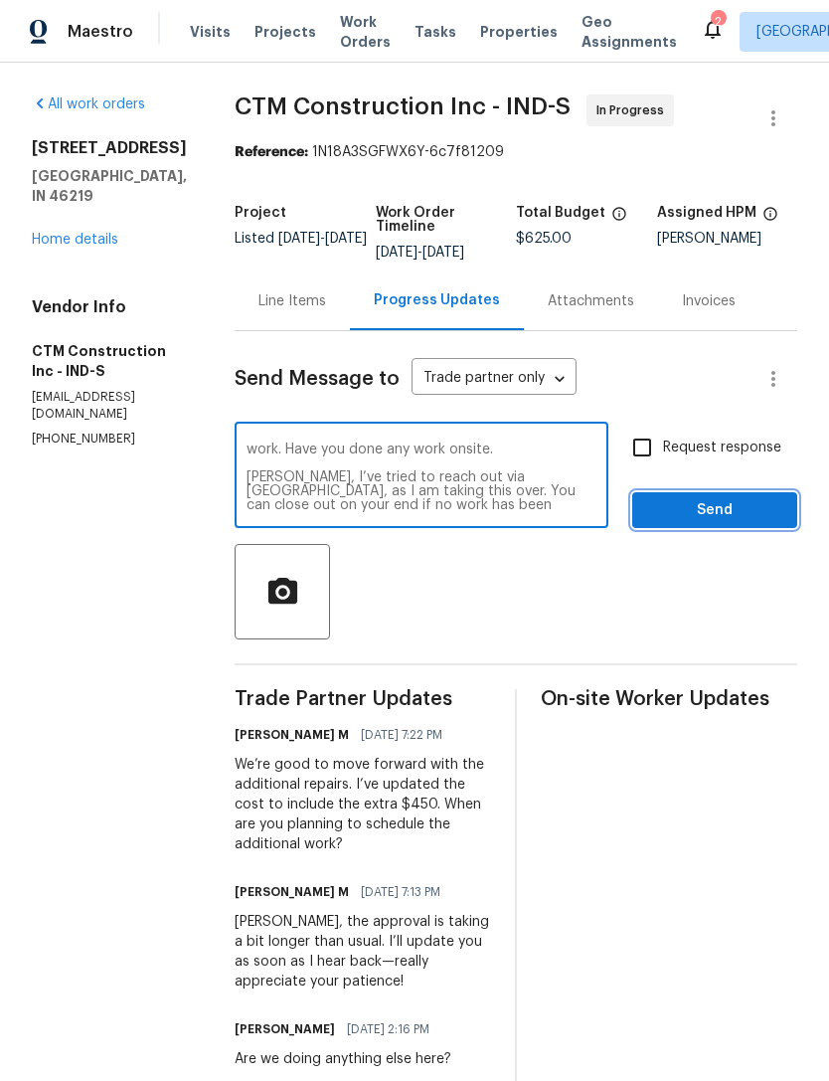
click at [739, 523] on span "Send" at bounding box center [714, 510] width 133 height 25
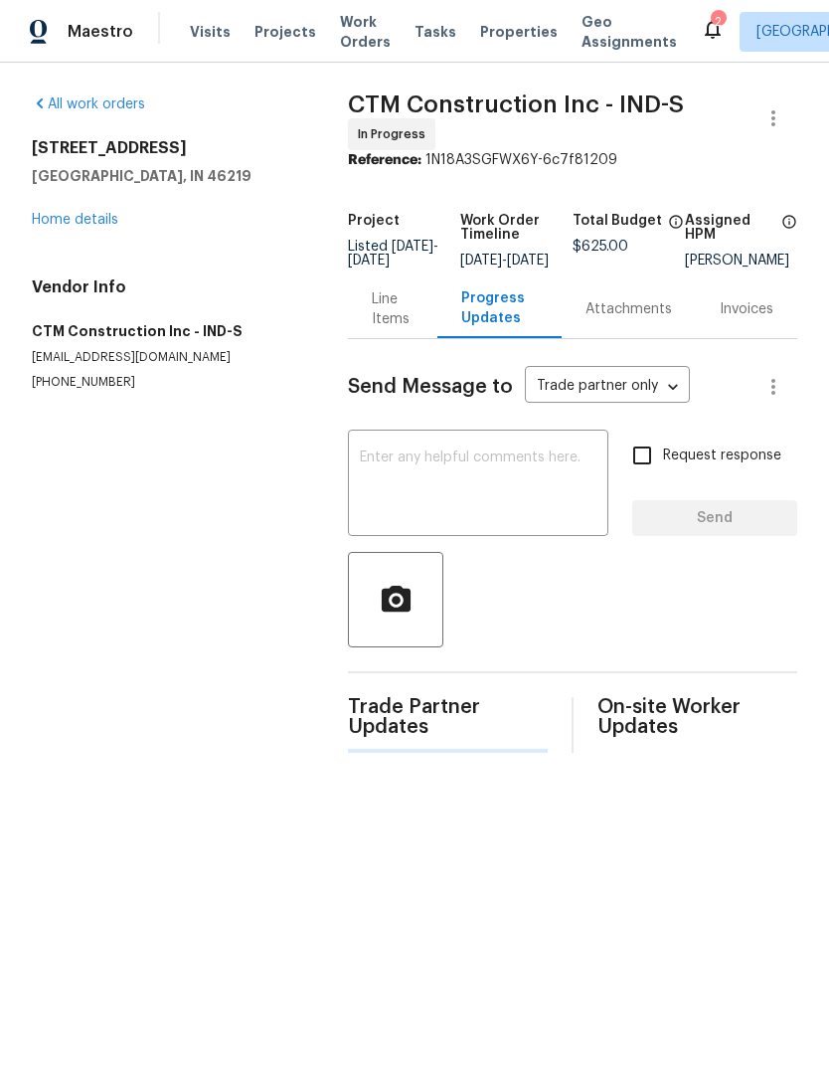
scroll to position [0, 0]
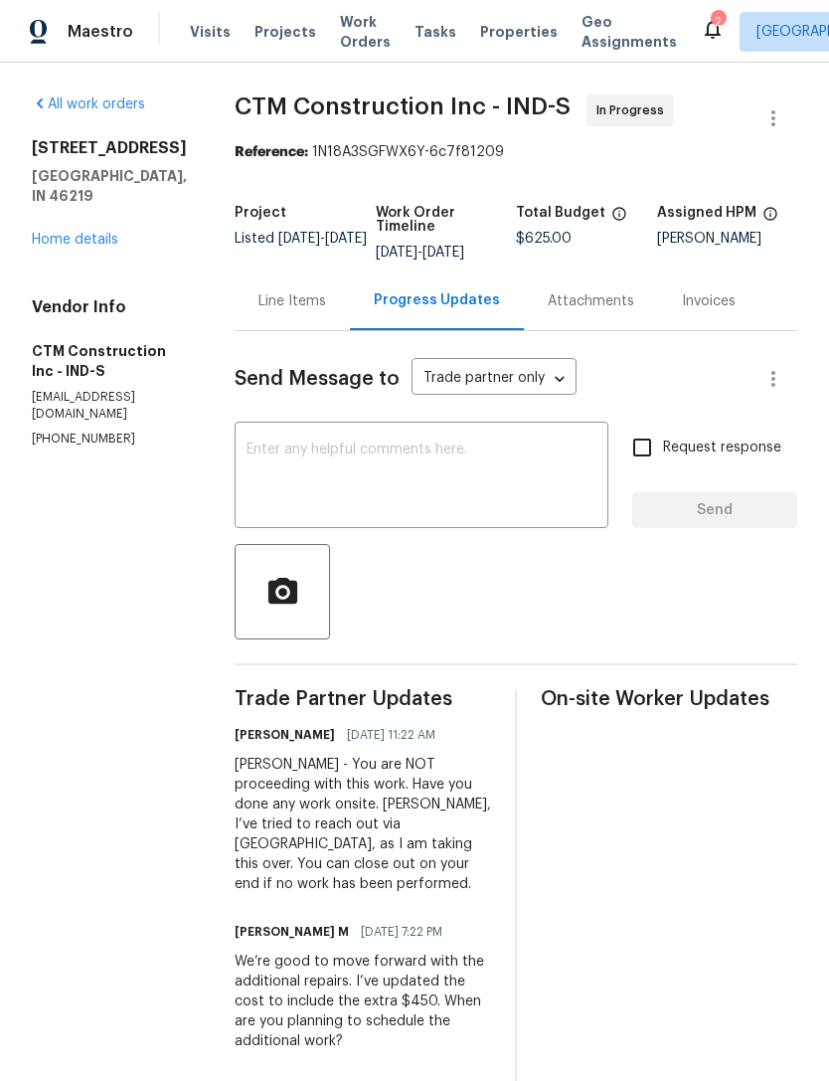
click at [701, 17] on icon at bounding box center [713, 29] width 24 height 24
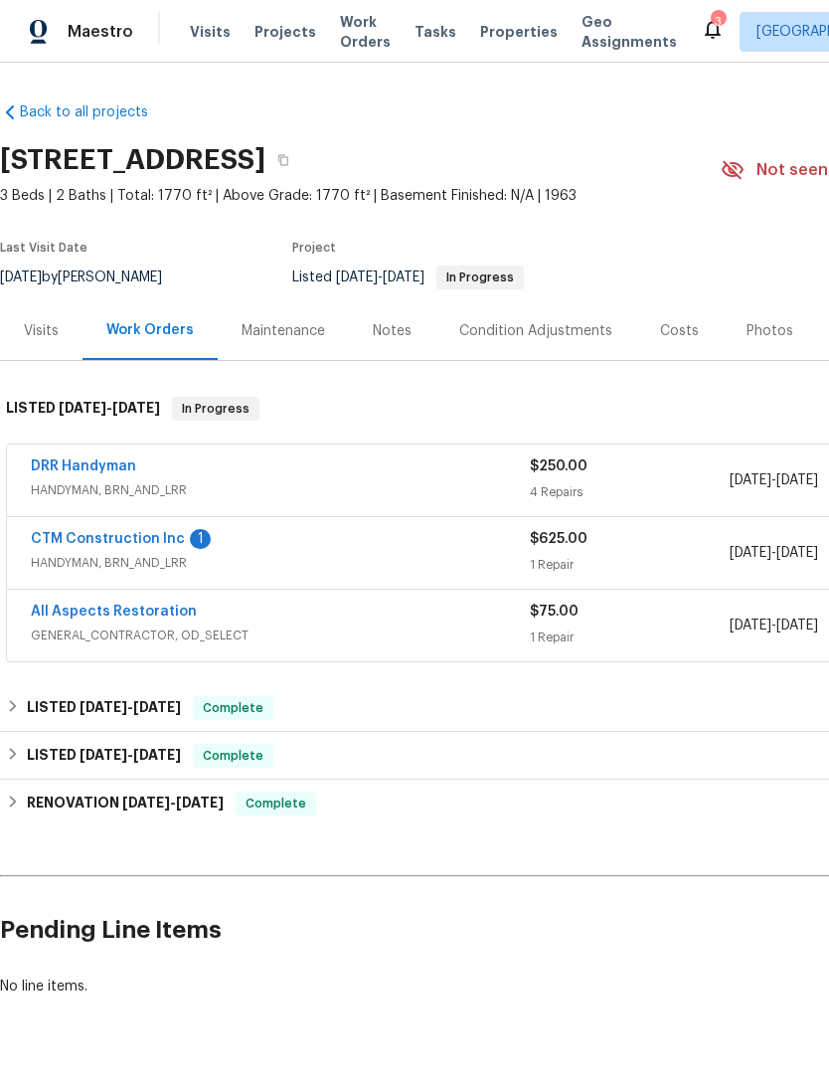
click at [78, 540] on link "CTM Construction Inc" at bounding box center [108, 539] width 154 height 14
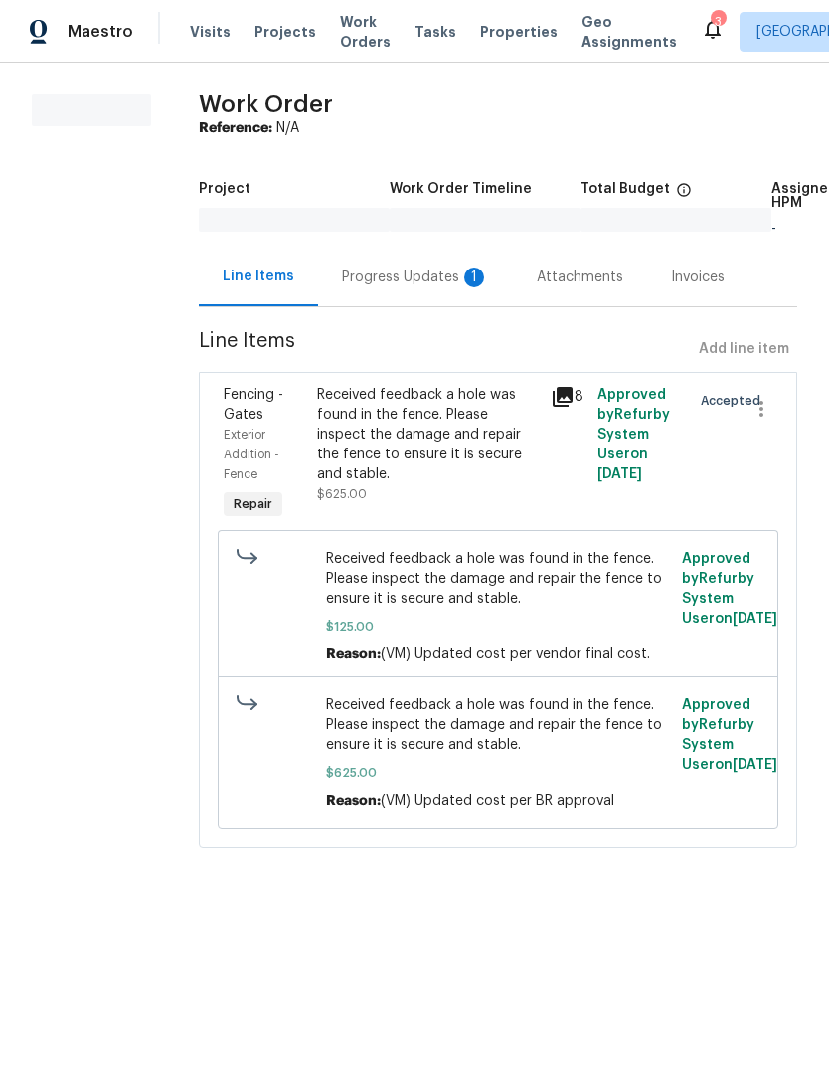
click at [434, 262] on div "Progress Updates 1" at bounding box center [415, 277] width 195 height 59
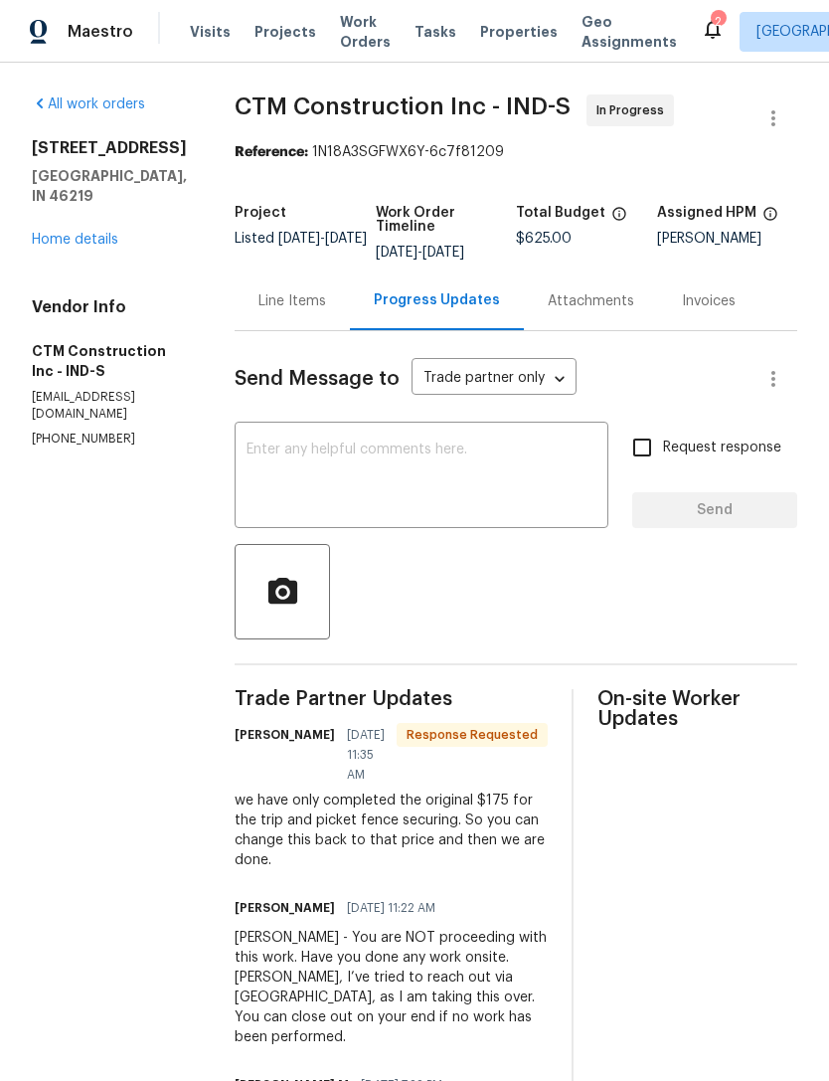
click at [288, 462] on textarea at bounding box center [422, 477] width 350 height 70
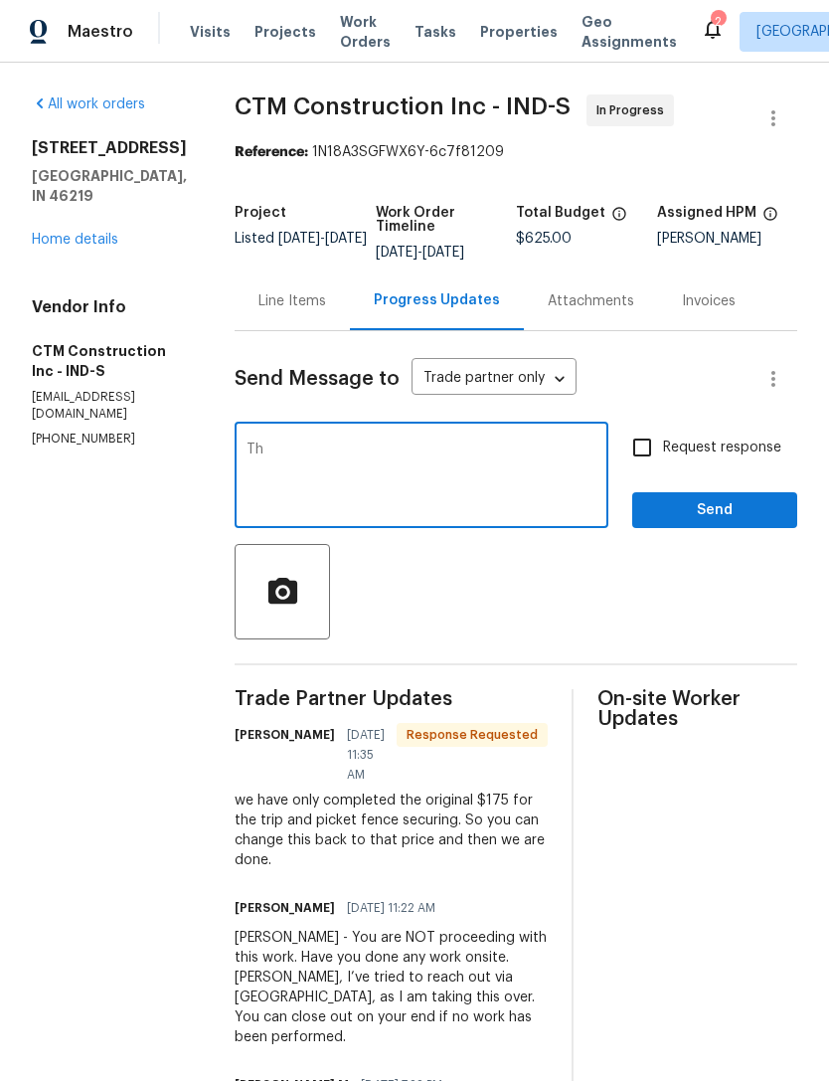
type textarea "T"
click at [50, 233] on link "Home details" at bounding box center [75, 240] width 87 height 14
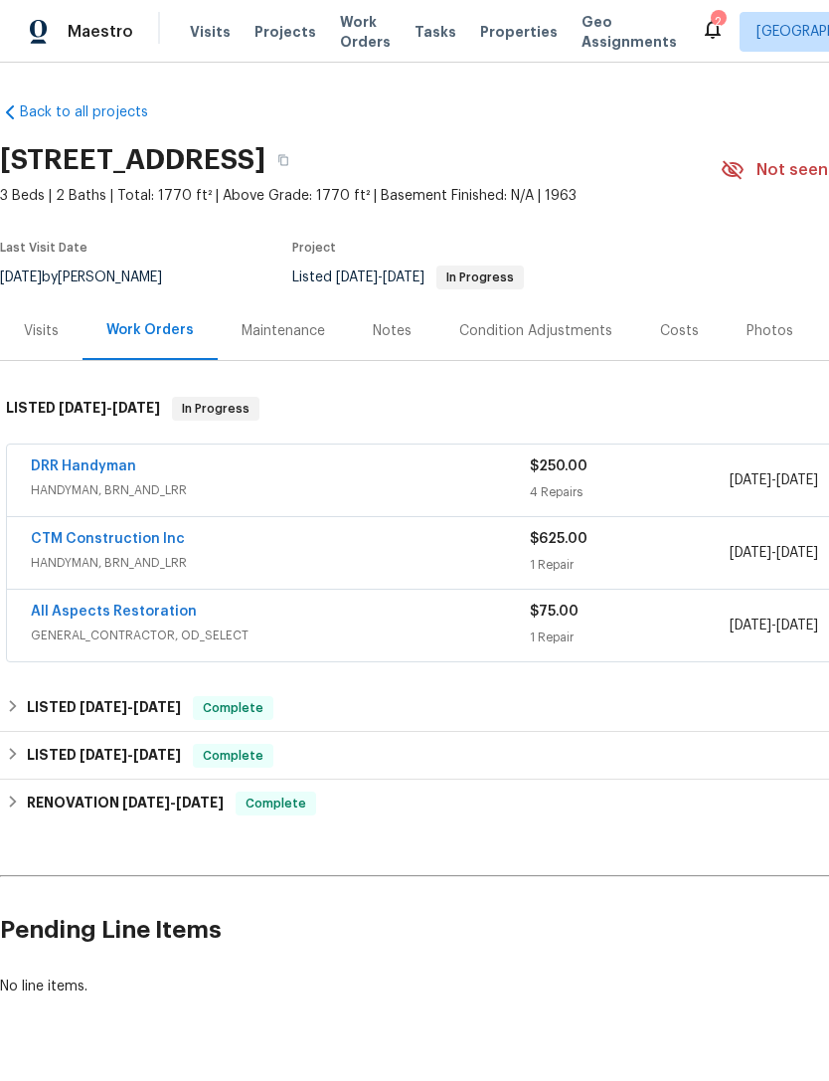
click at [61, 533] on link "CTM Construction Inc" at bounding box center [108, 539] width 154 height 14
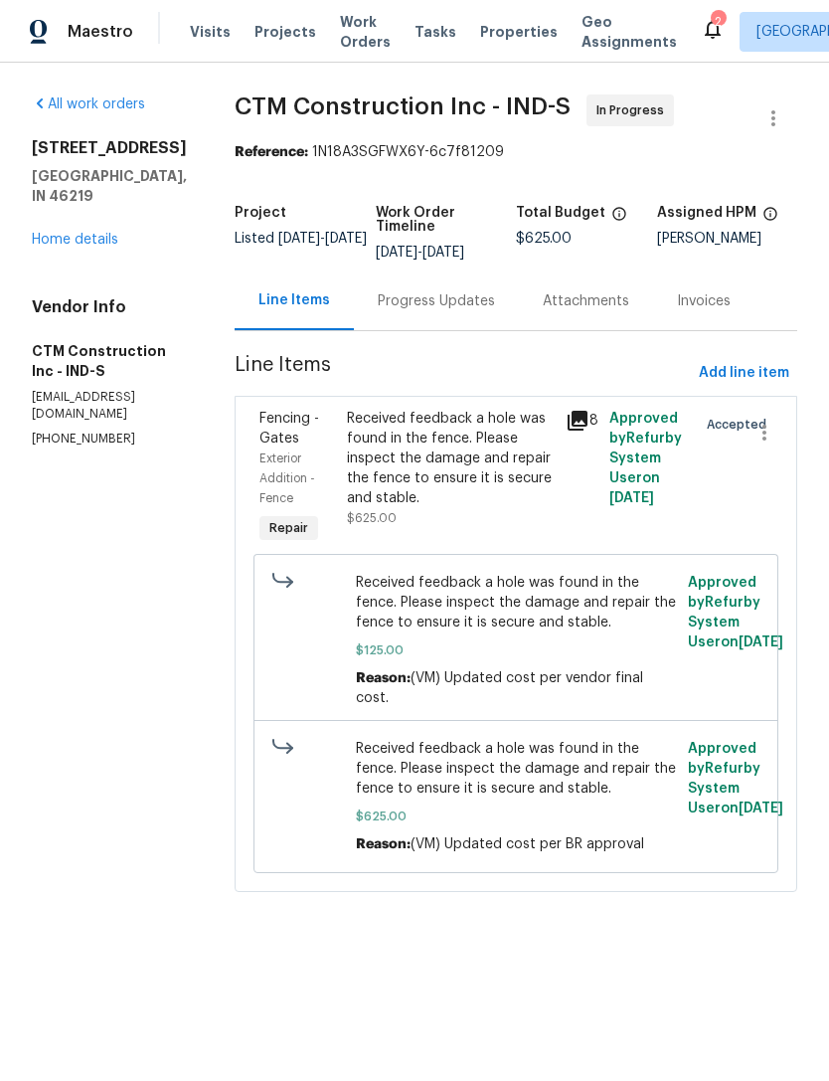
click at [481, 311] on div "Progress Updates" at bounding box center [436, 301] width 117 height 20
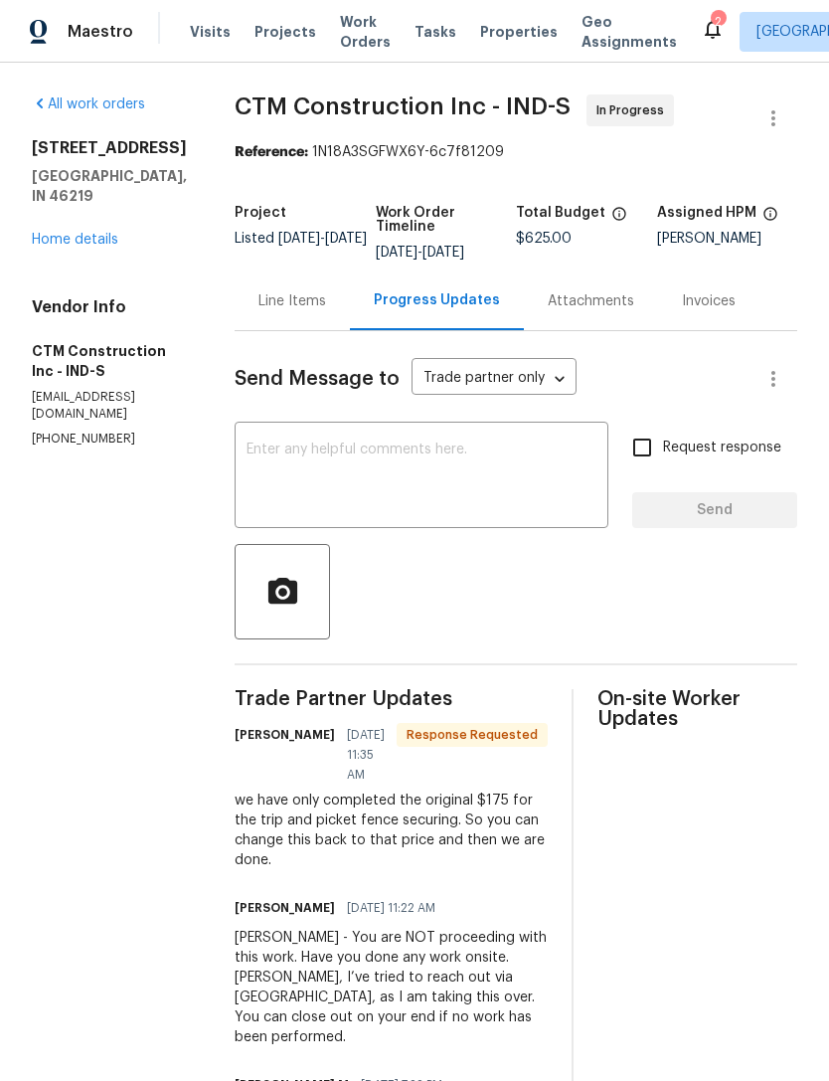
click at [283, 457] on textarea at bounding box center [422, 477] width 350 height 70
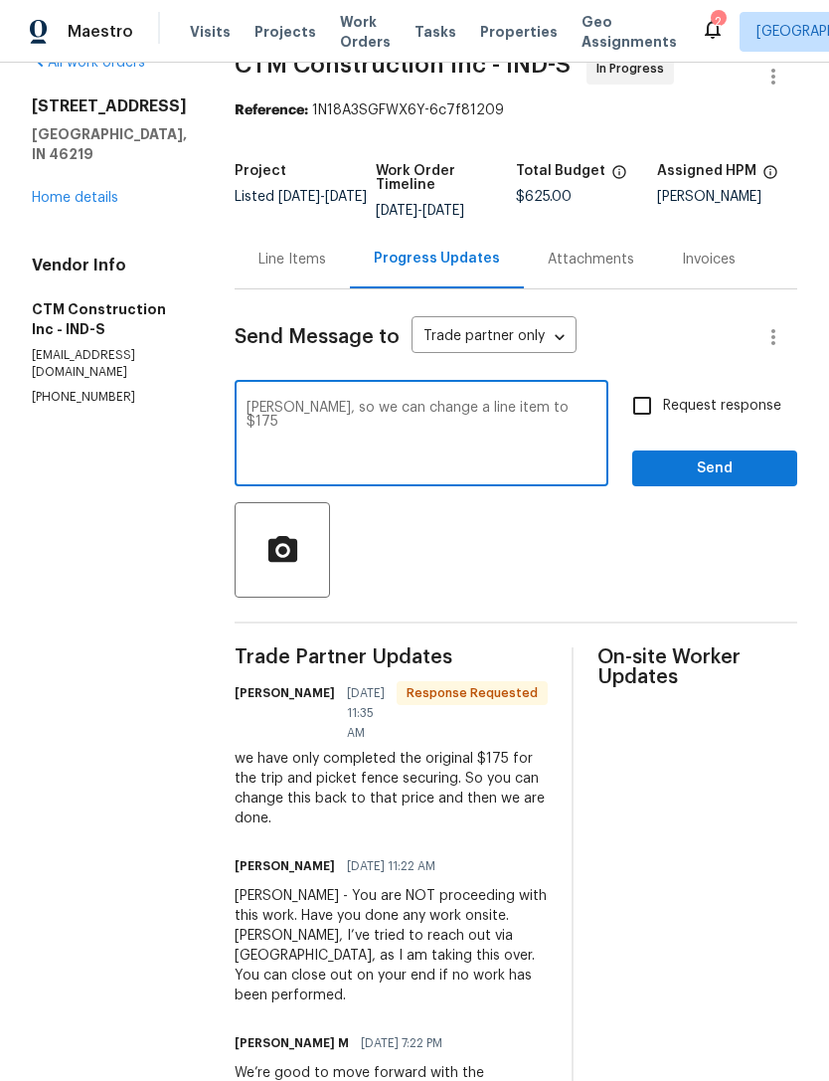
scroll to position [41, 0]
click at [433, 420] on textarea "Dave, so we can change a line item to $175 and" at bounding box center [422, 437] width 350 height 70
click at [576, 425] on textarea "Dave, so we can change the line item to $175 and" at bounding box center [422, 437] width 350 height 70
click at [575, 424] on textarea "Dave, so we can change the line item to $175 and" at bounding box center [422, 437] width 350 height 70
type textarea "Dave, so we can change the line item to $175 and complete."
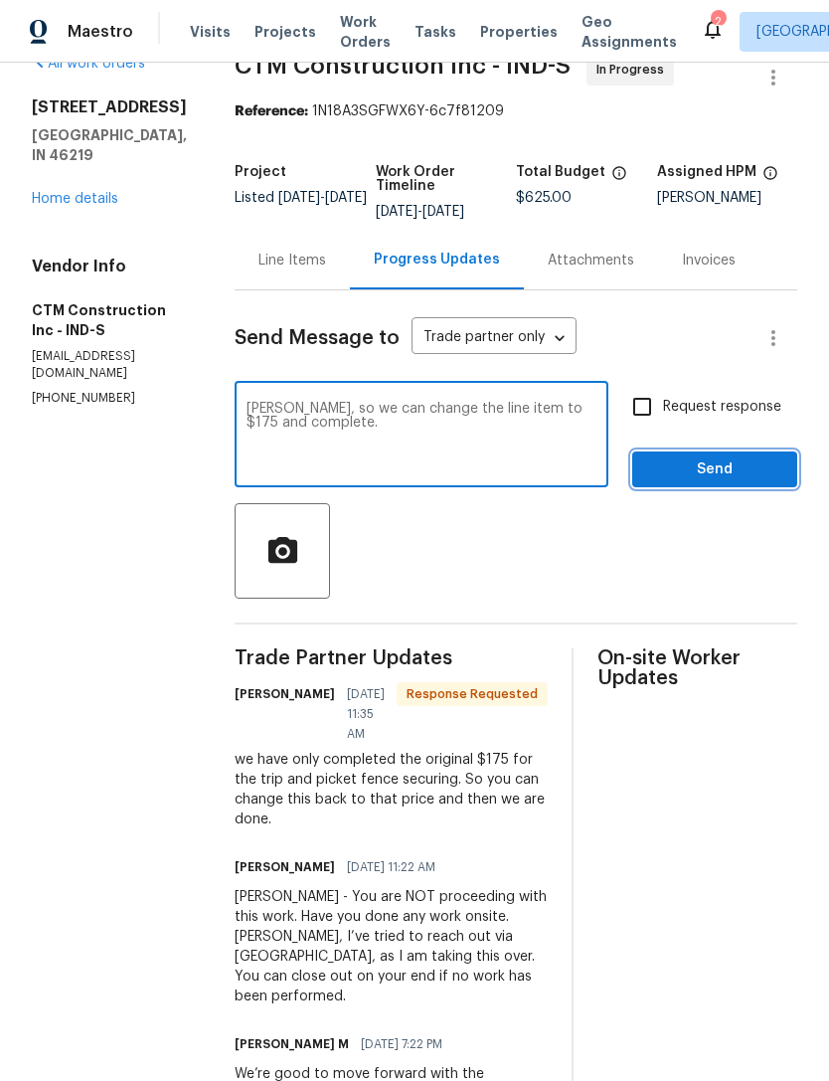
click at [719, 482] on span "Send" at bounding box center [714, 469] width 133 height 25
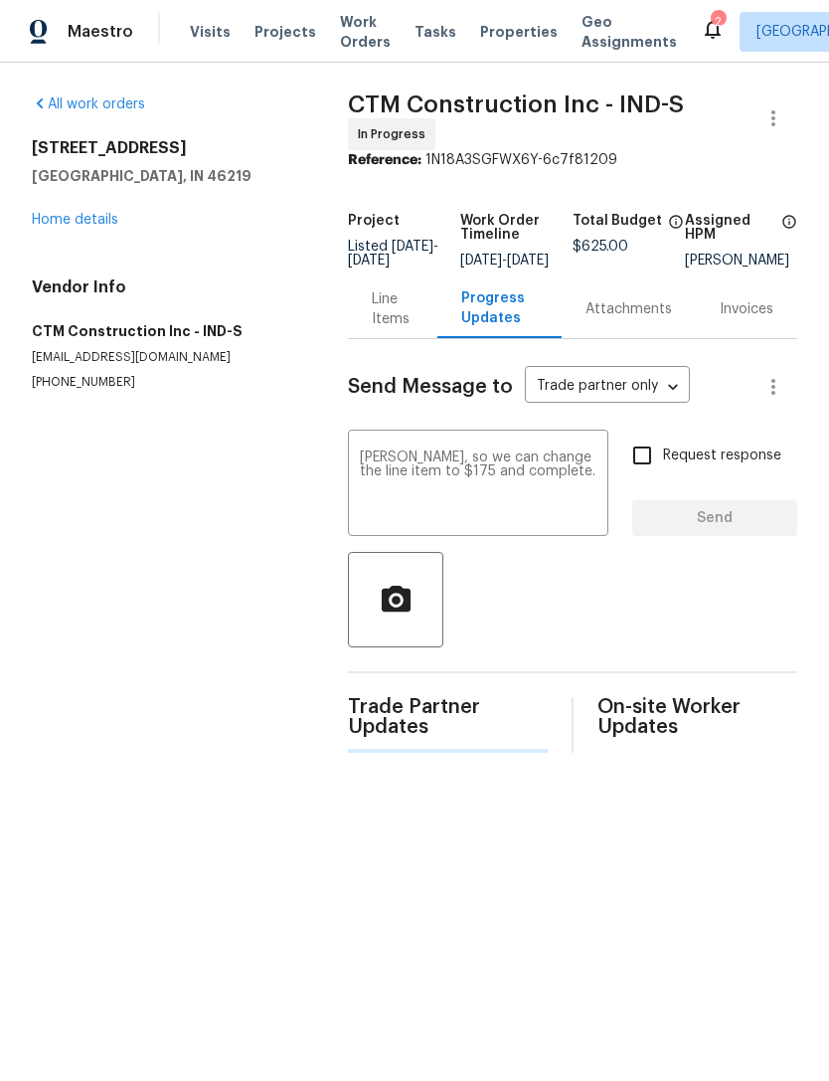
scroll to position [0, 0]
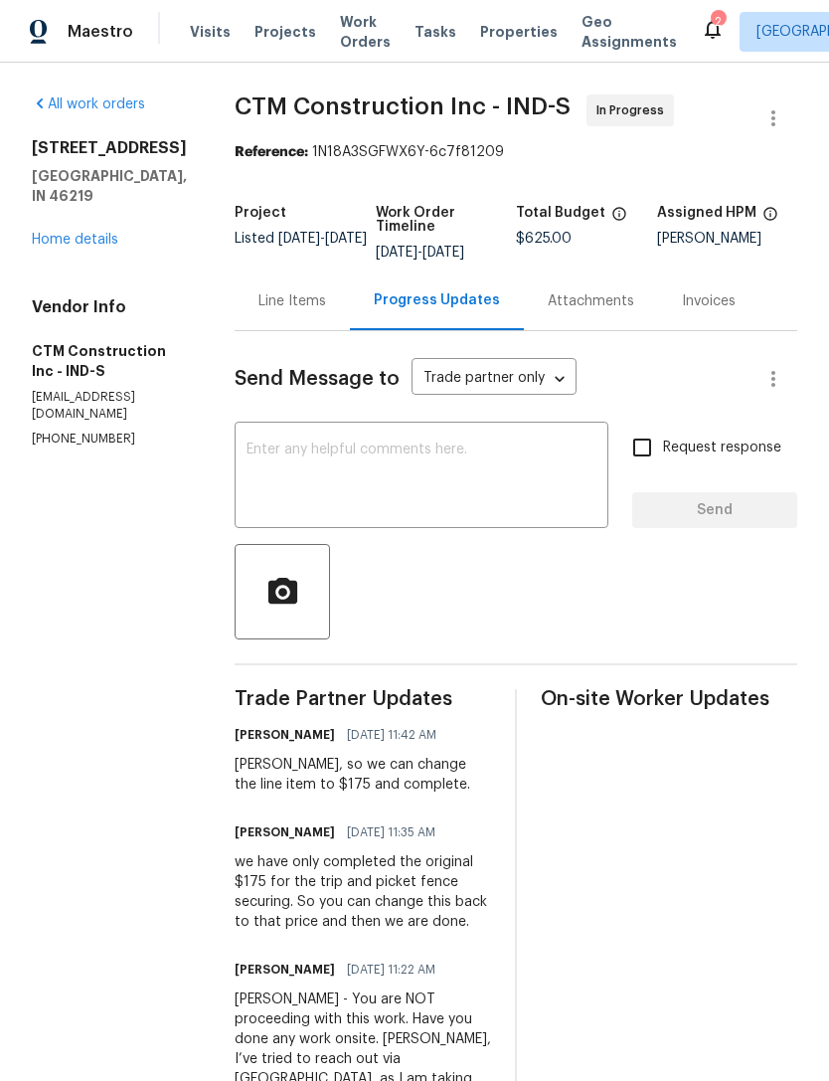
click at [297, 311] on div "Line Items" at bounding box center [293, 301] width 68 height 20
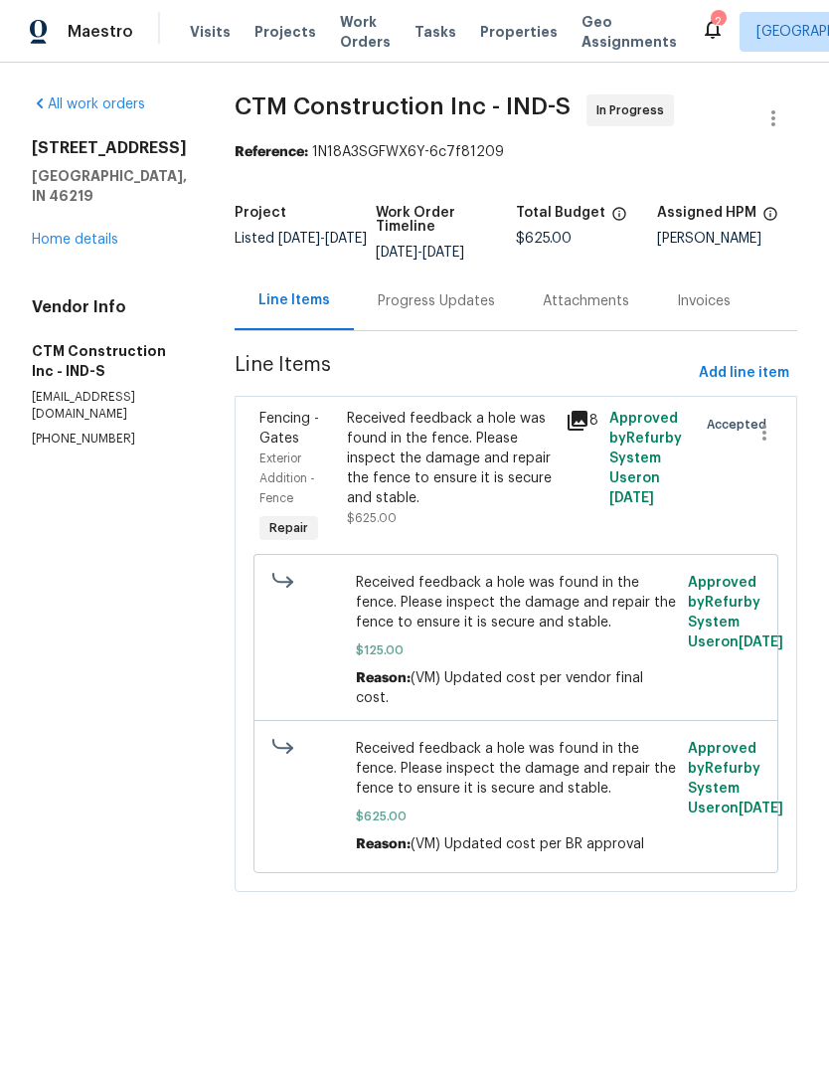
click at [371, 477] on div "Received feedback a hole was found in the fence. Please inspect the damage and …" at bounding box center [450, 458] width 207 height 99
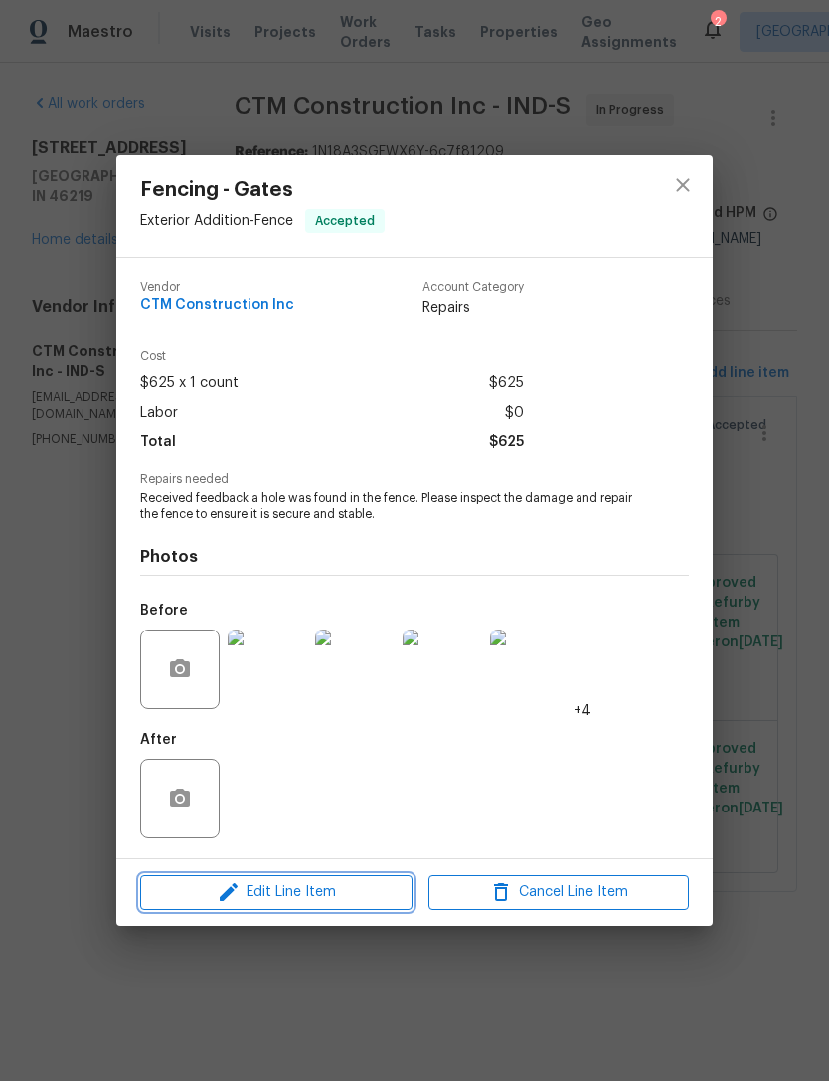
click at [224, 895] on icon "button" at bounding box center [229, 892] width 24 height 24
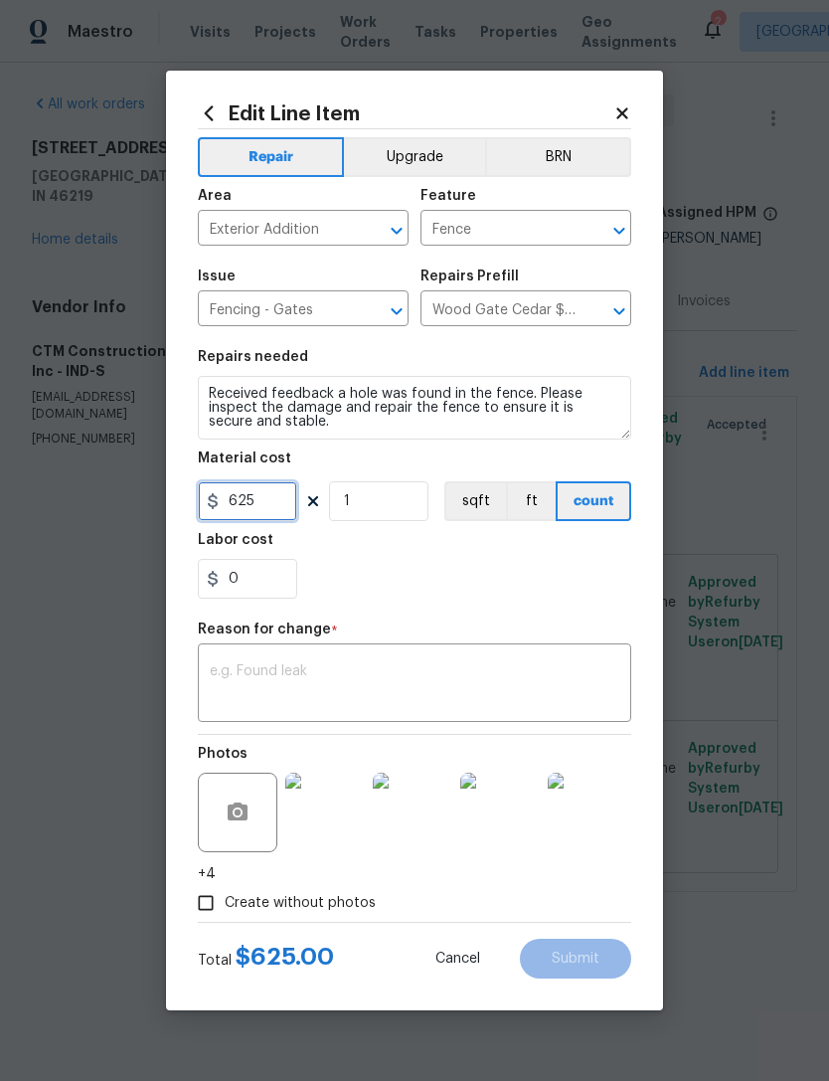
click at [268, 507] on input "625" at bounding box center [247, 501] width 99 height 40
type input "175"
click at [228, 661] on div "x ​" at bounding box center [414, 685] width 433 height 74
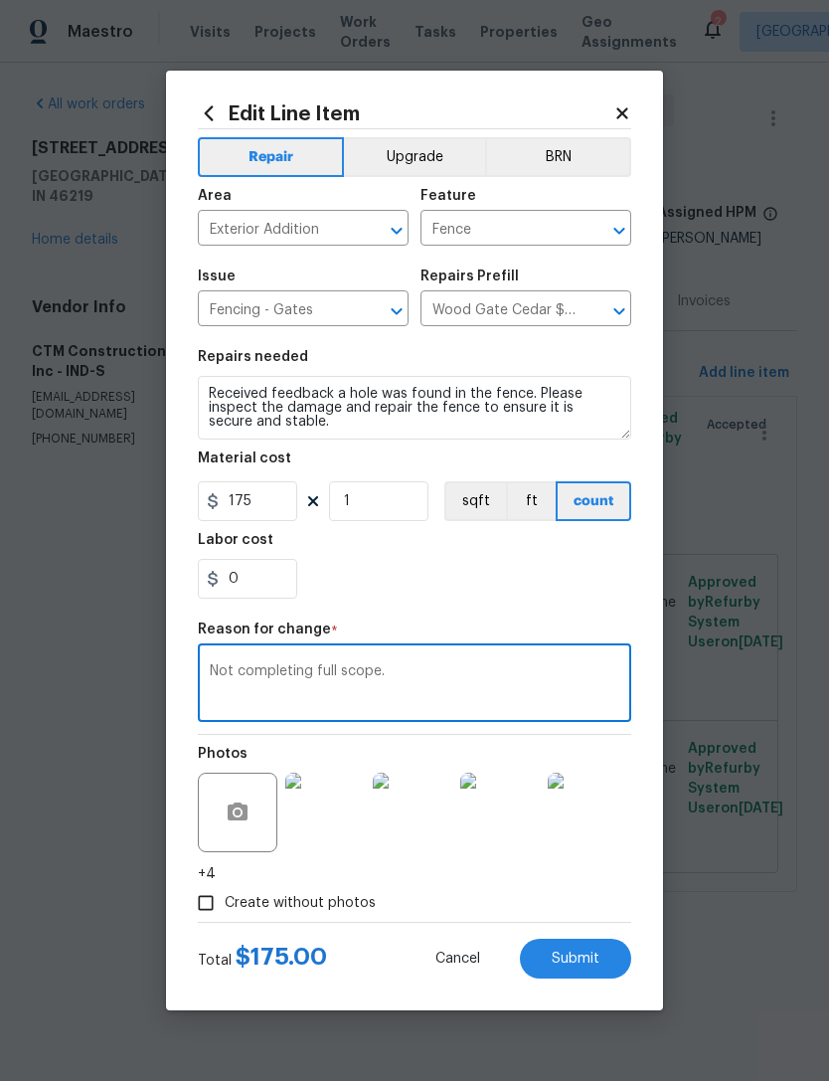
type textarea "Not completing full scope."
click at [595, 577] on div "0" at bounding box center [414, 579] width 433 height 40
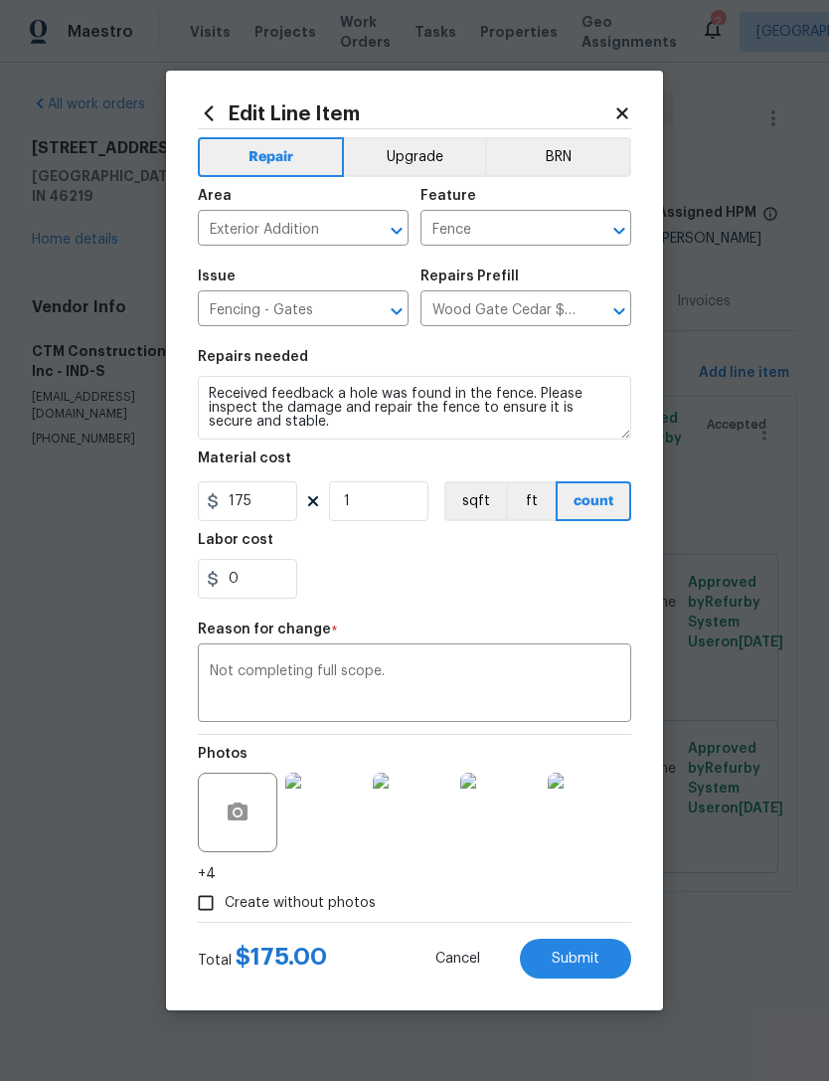
click at [607, 953] on button "Submit" at bounding box center [575, 959] width 111 height 40
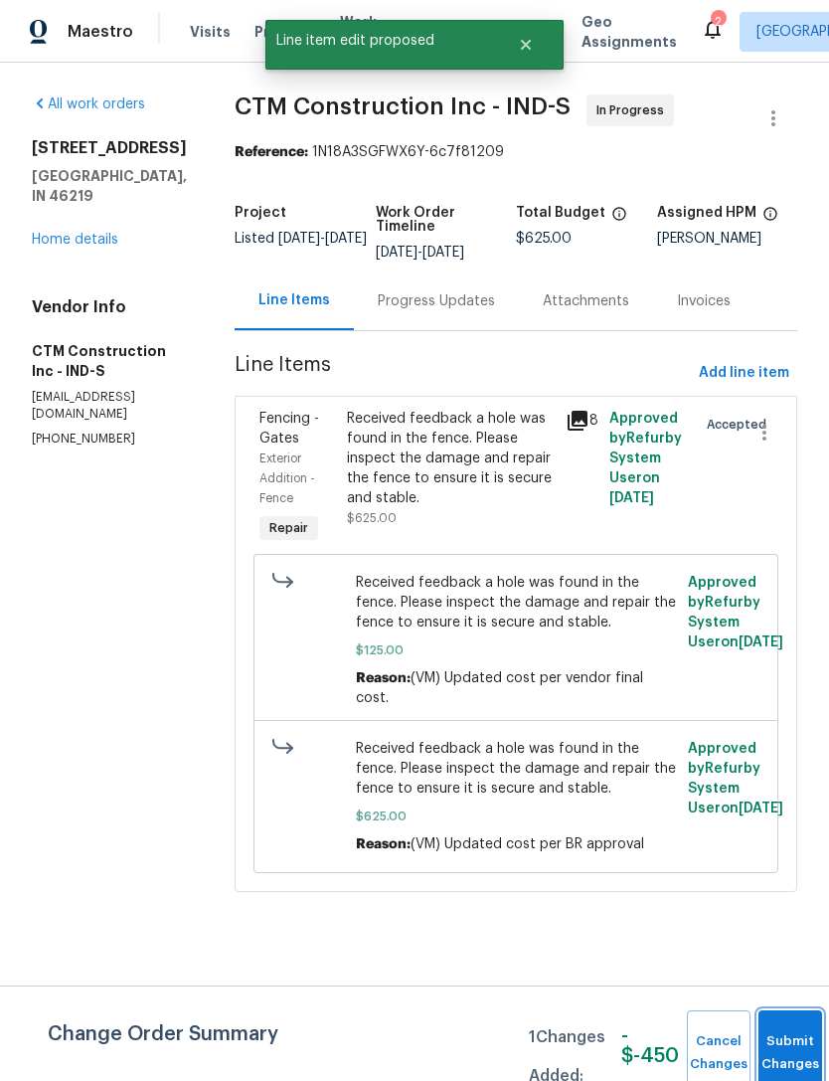
click at [782, 1038] on button "Submit Changes" at bounding box center [791, 1053] width 64 height 86
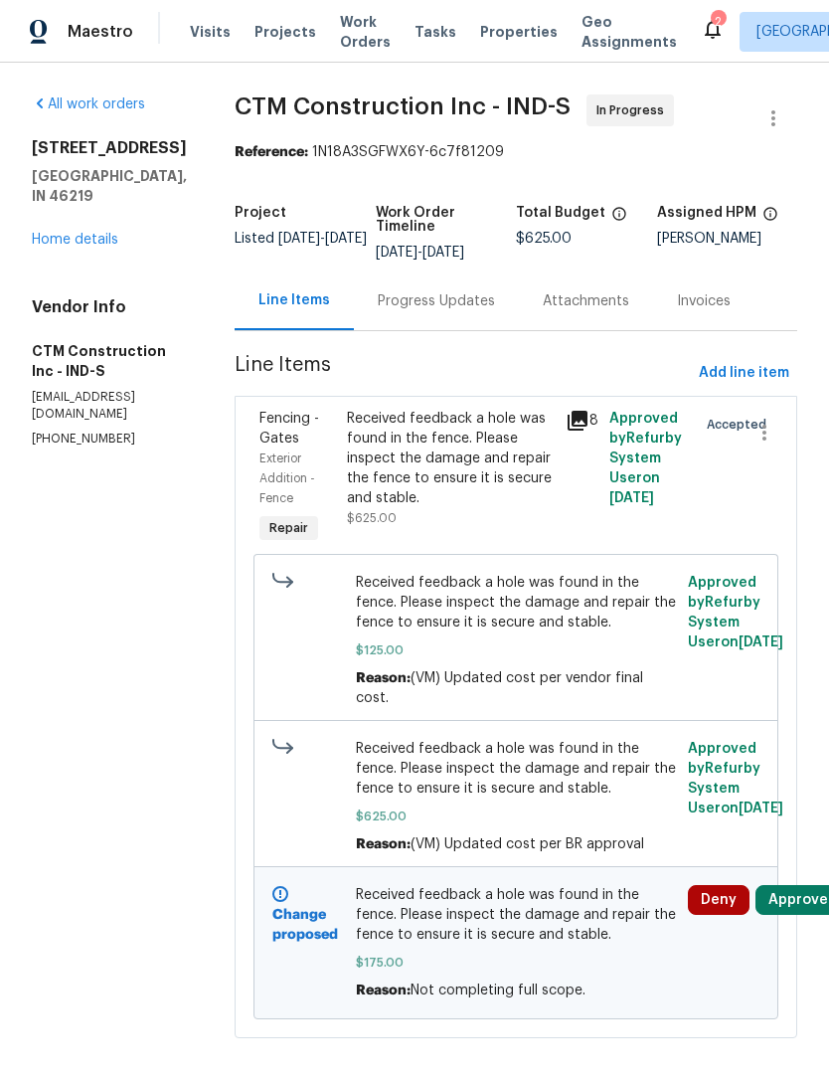
click at [60, 233] on link "Home details" at bounding box center [75, 240] width 87 height 14
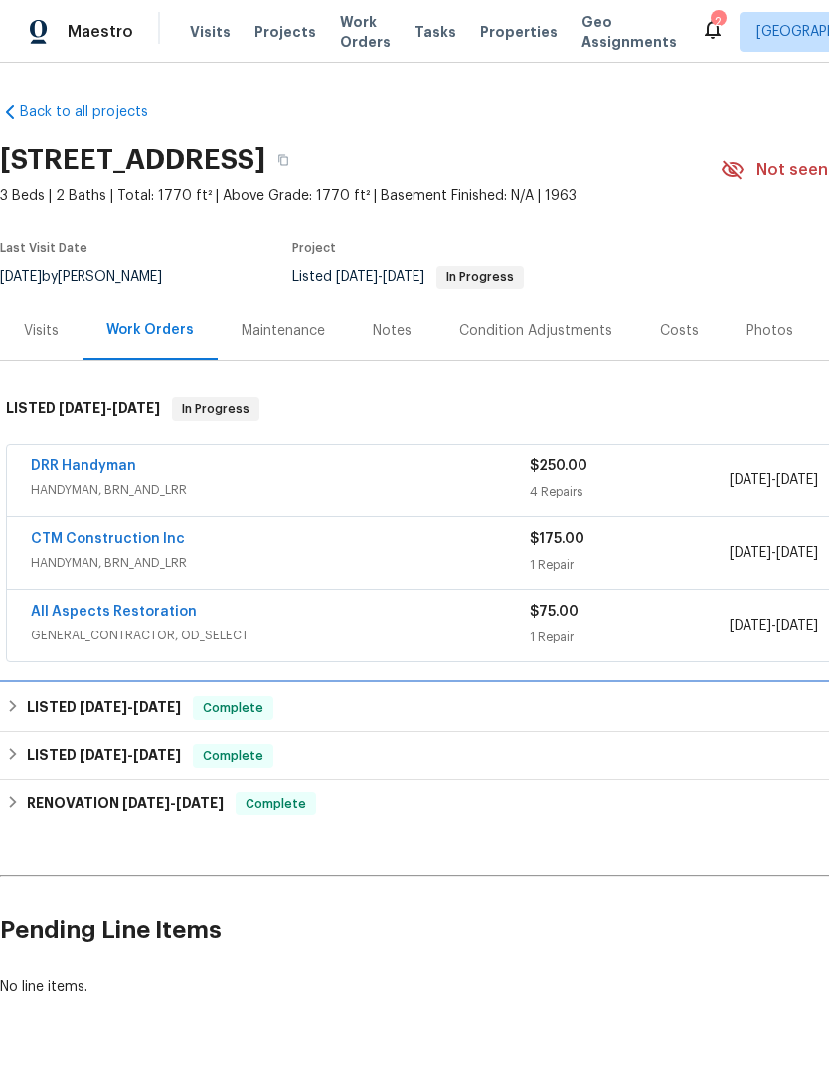
click at [73, 701] on h6 "LISTED 8/18/25 - 9/2/25" at bounding box center [104, 708] width 154 height 24
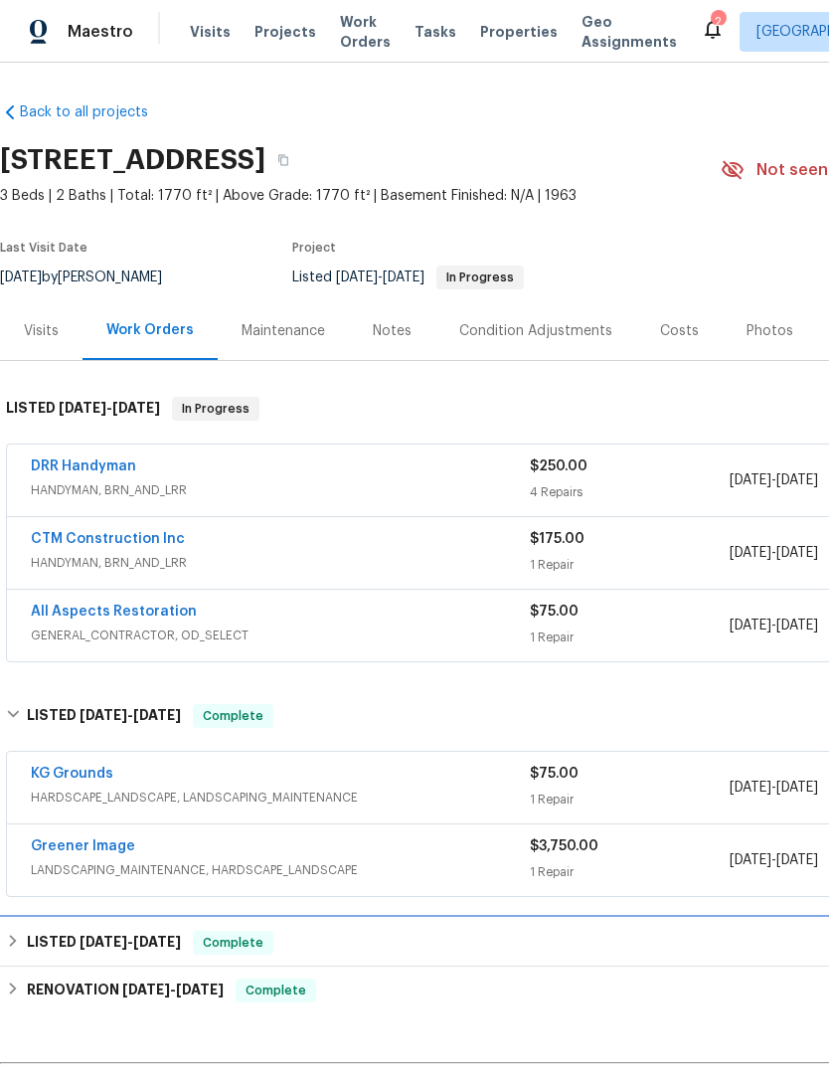
click at [85, 938] on span "[DATE]" at bounding box center [104, 942] width 48 height 14
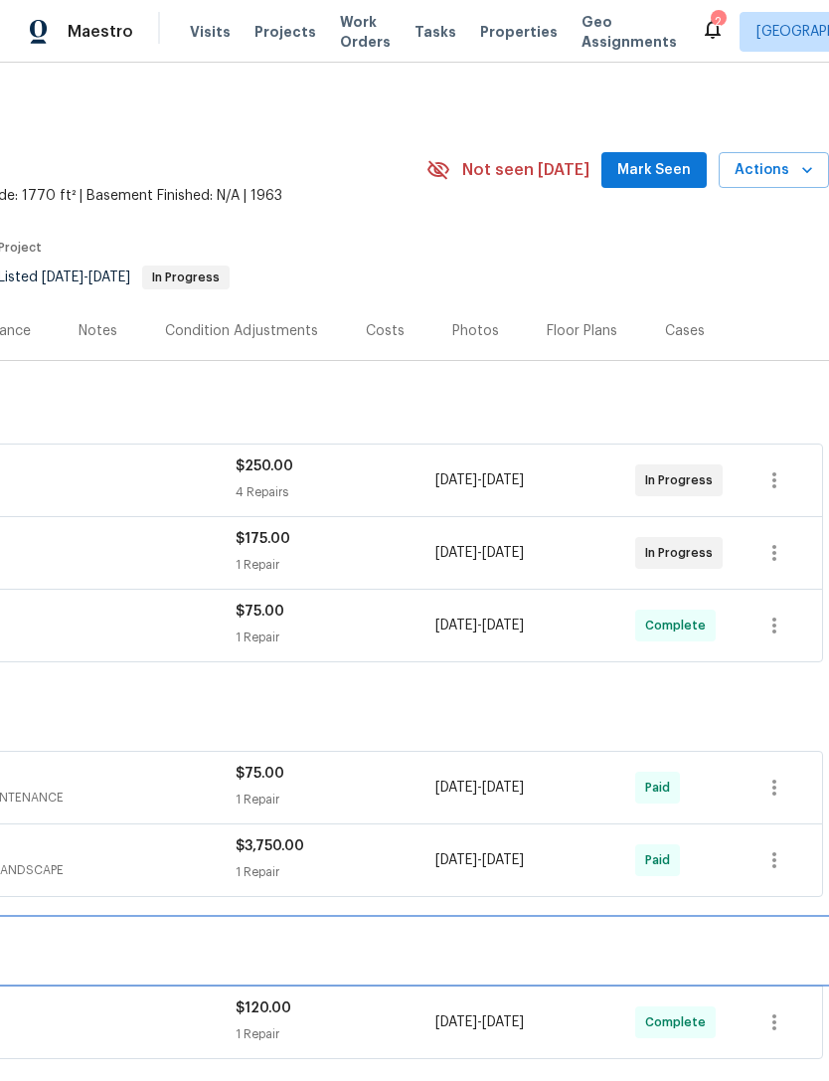
scroll to position [0, 294]
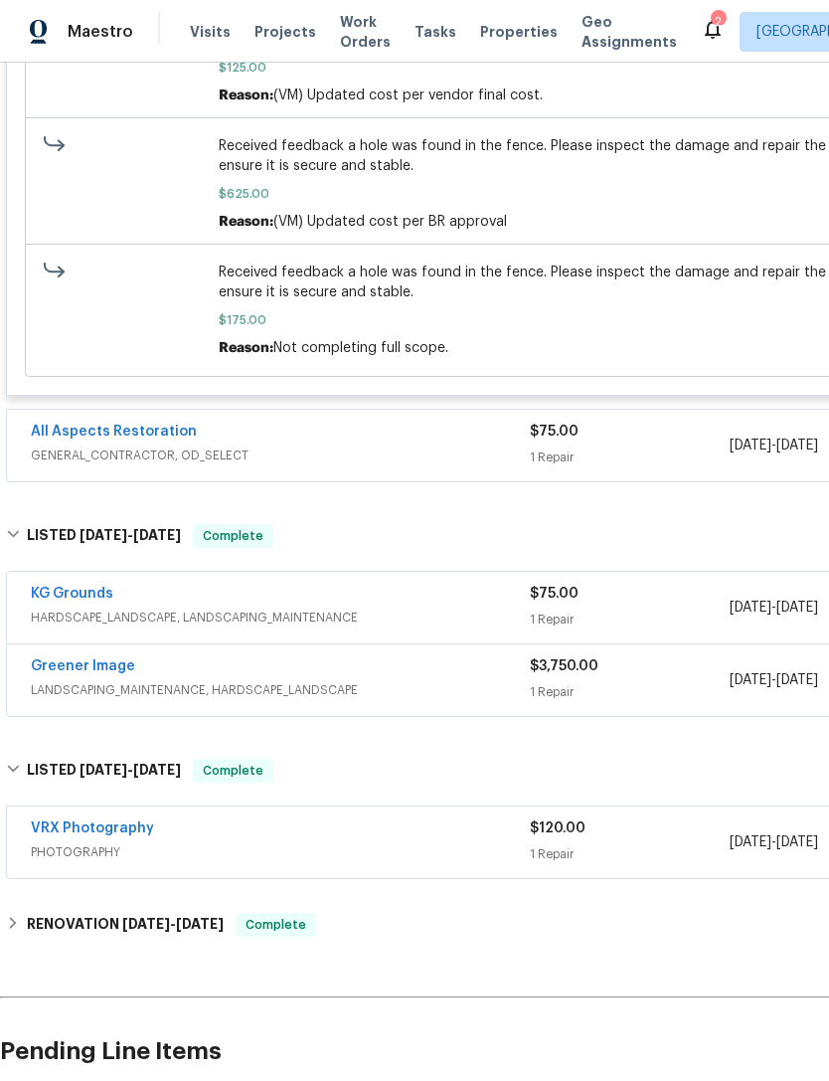
scroll to position [435, 0]
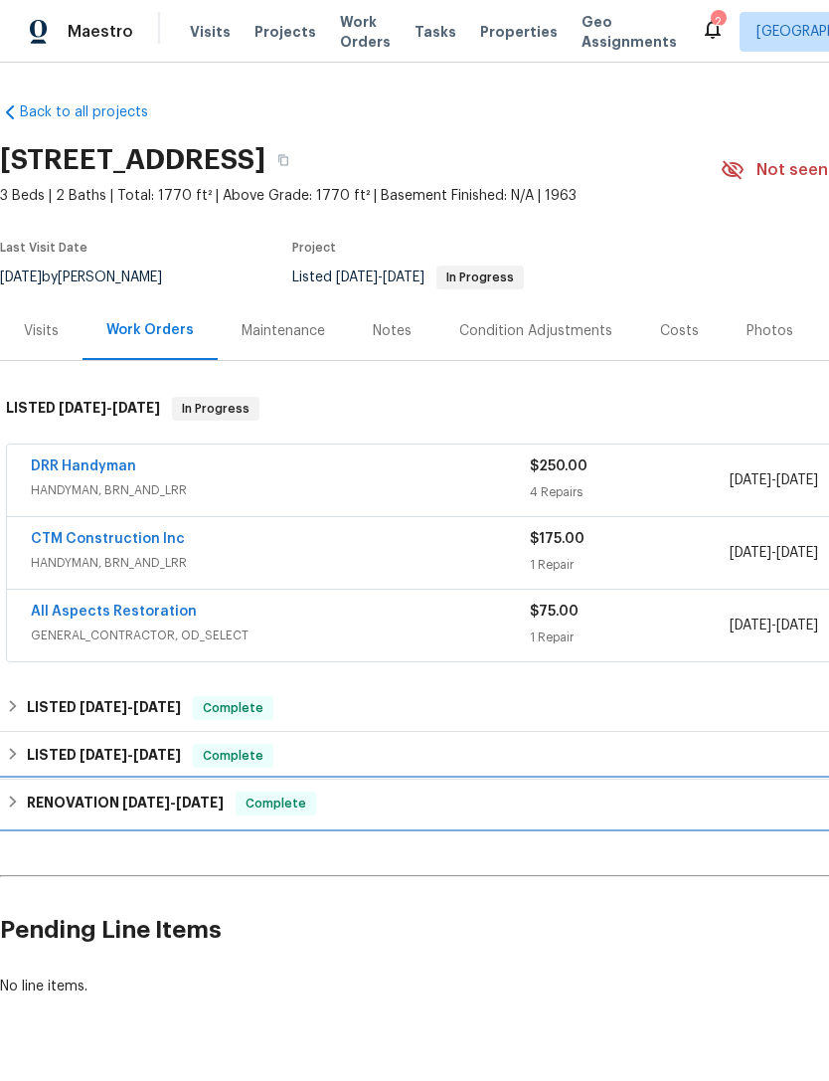
click at [24, 807] on div "RENOVATION [DATE] - [DATE] Complete" at bounding box center [562, 803] width 1112 height 24
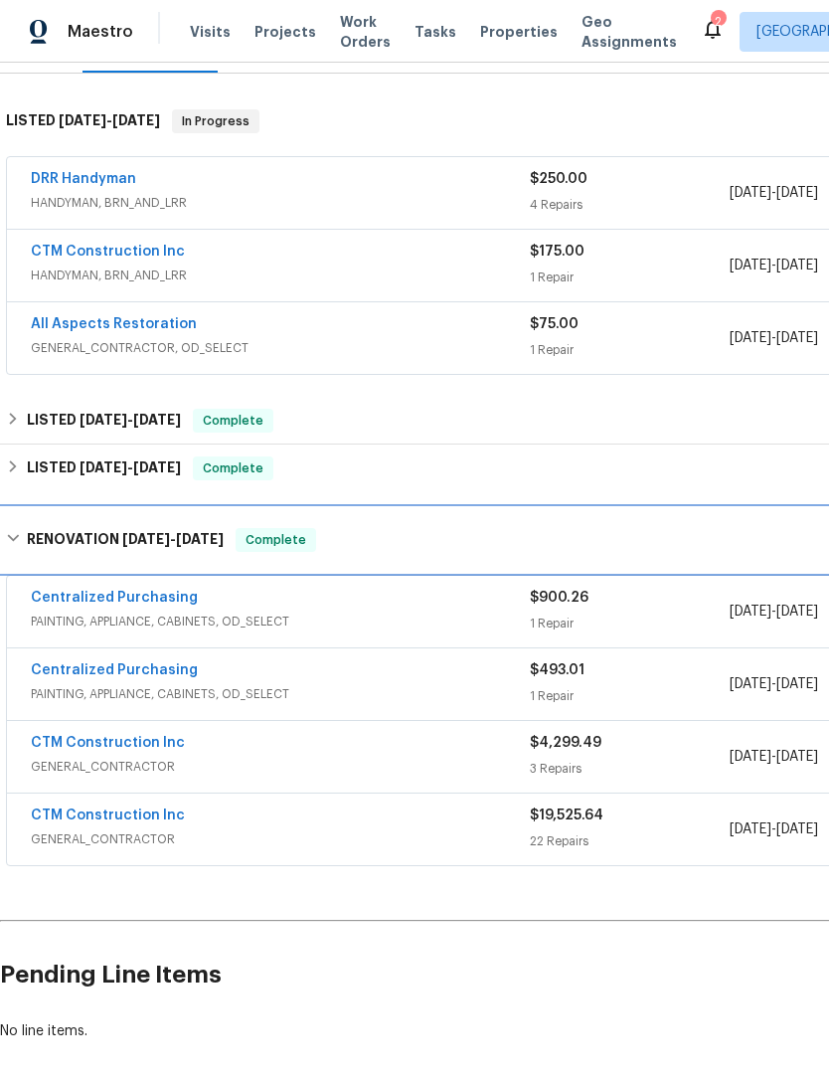
scroll to position [288, 0]
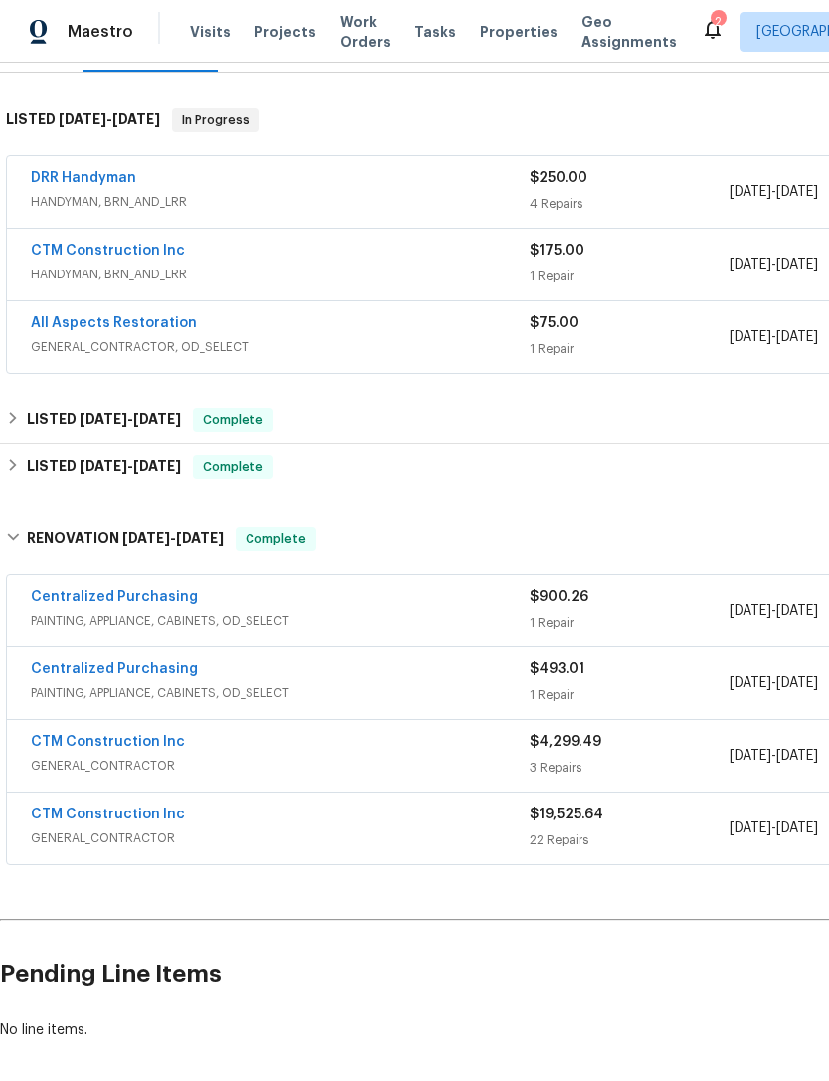
click at [60, 816] on link "CTM Construction Inc" at bounding box center [108, 814] width 154 height 14
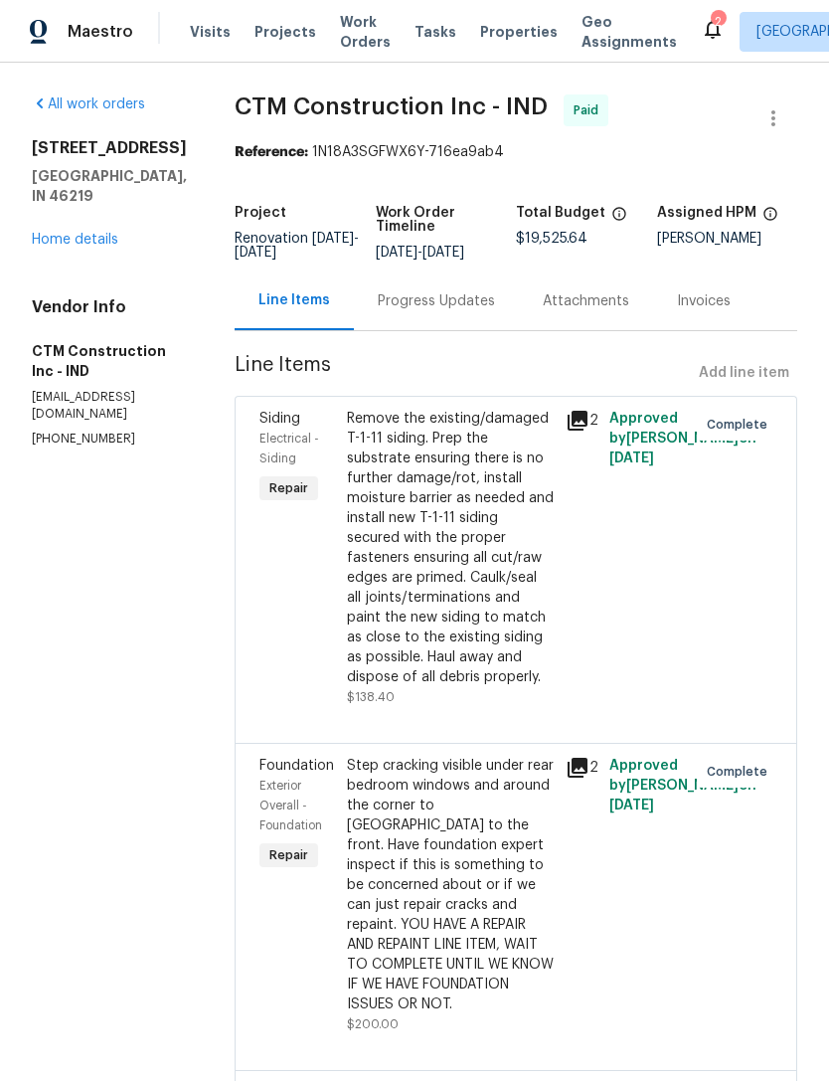
click at [461, 311] on div "Progress Updates" at bounding box center [436, 301] width 117 height 20
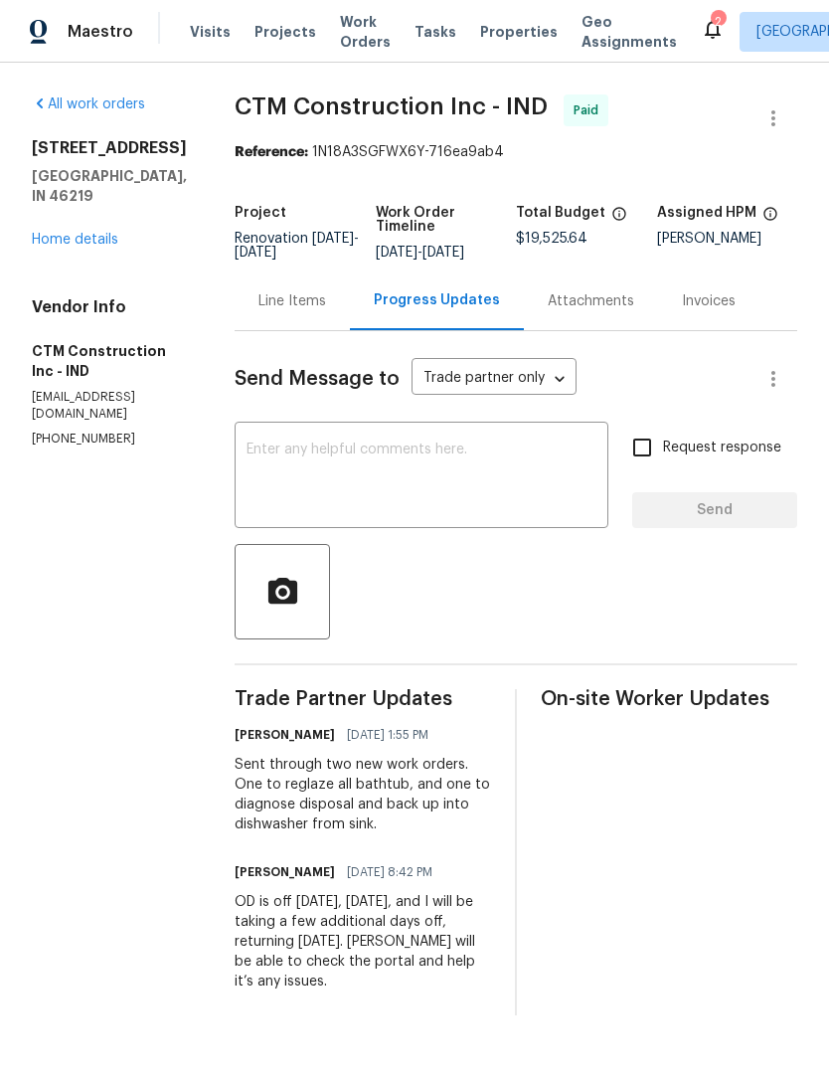
click at [293, 311] on div "Line Items" at bounding box center [293, 301] width 68 height 20
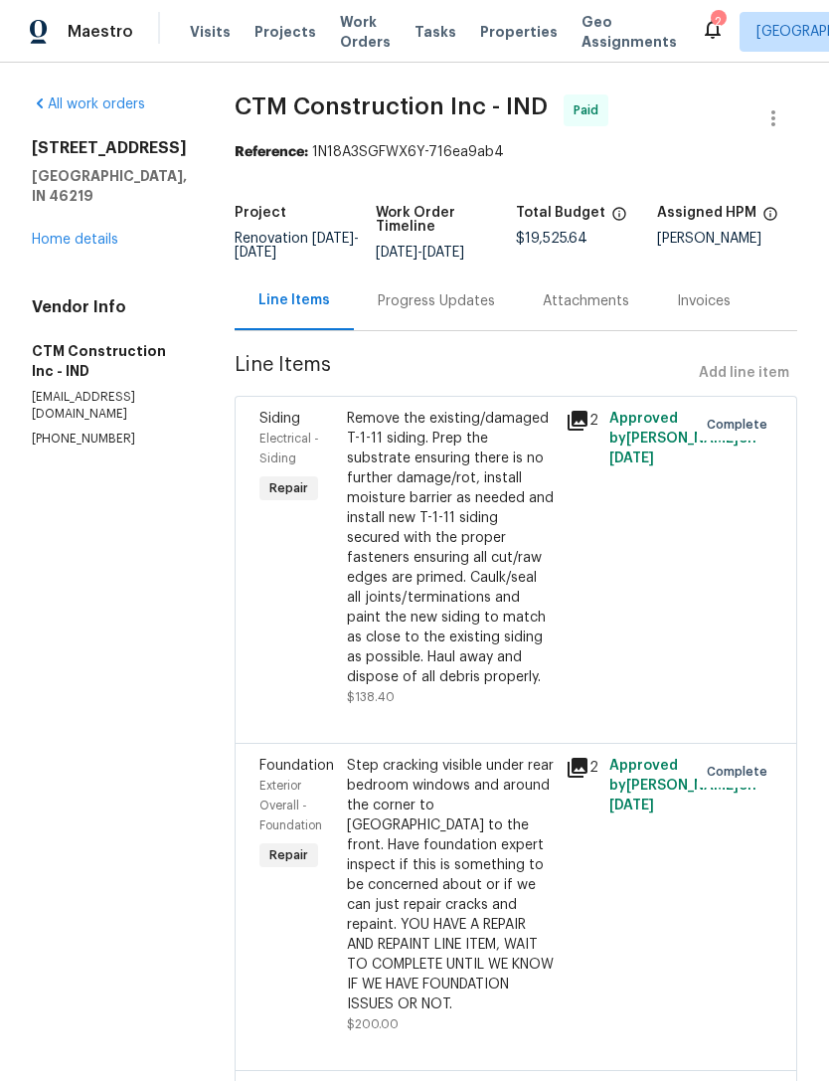
click at [418, 326] on div "Progress Updates" at bounding box center [436, 300] width 165 height 59
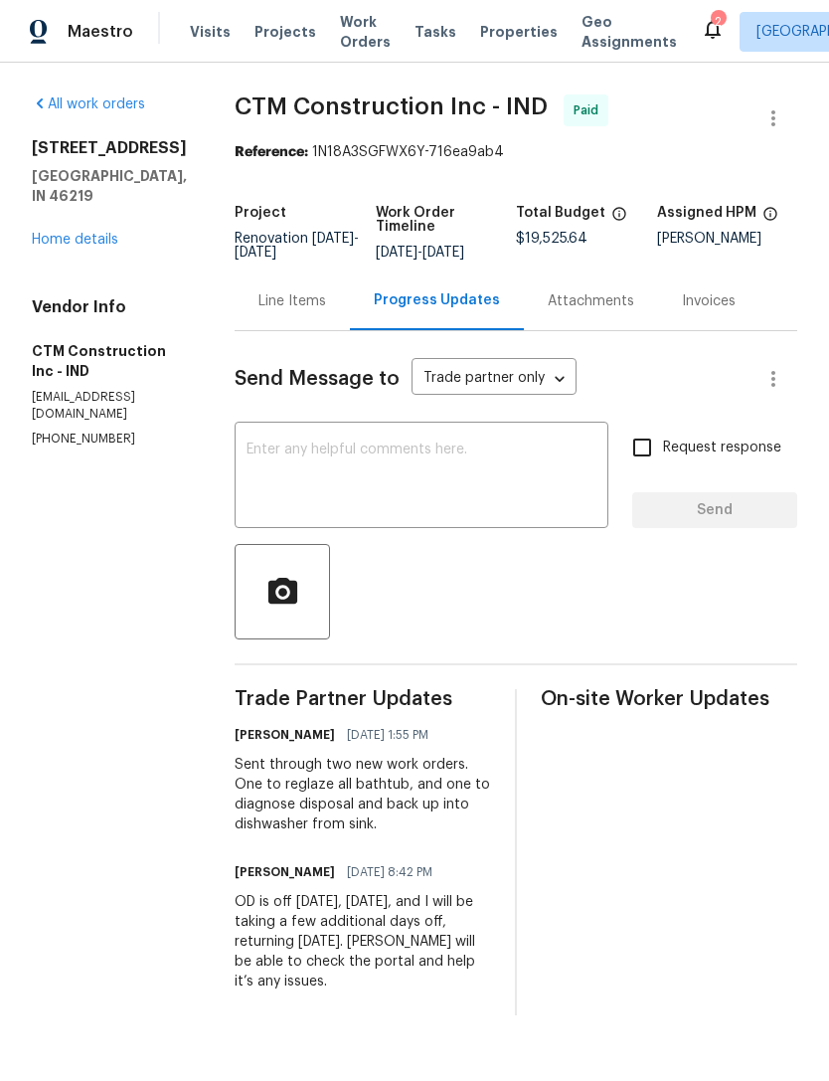
click at [61, 233] on link "Home details" at bounding box center [75, 240] width 87 height 14
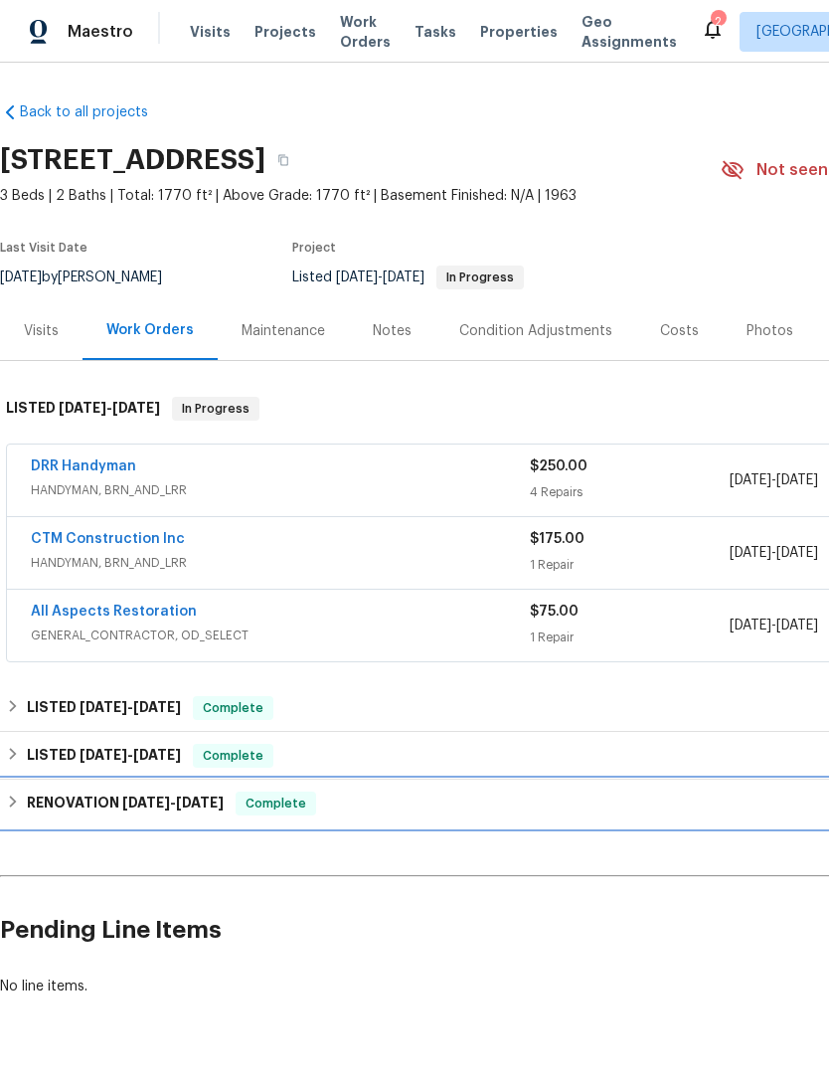
click at [83, 812] on h6 "RENOVATION [DATE] - [DATE]" at bounding box center [125, 803] width 197 height 24
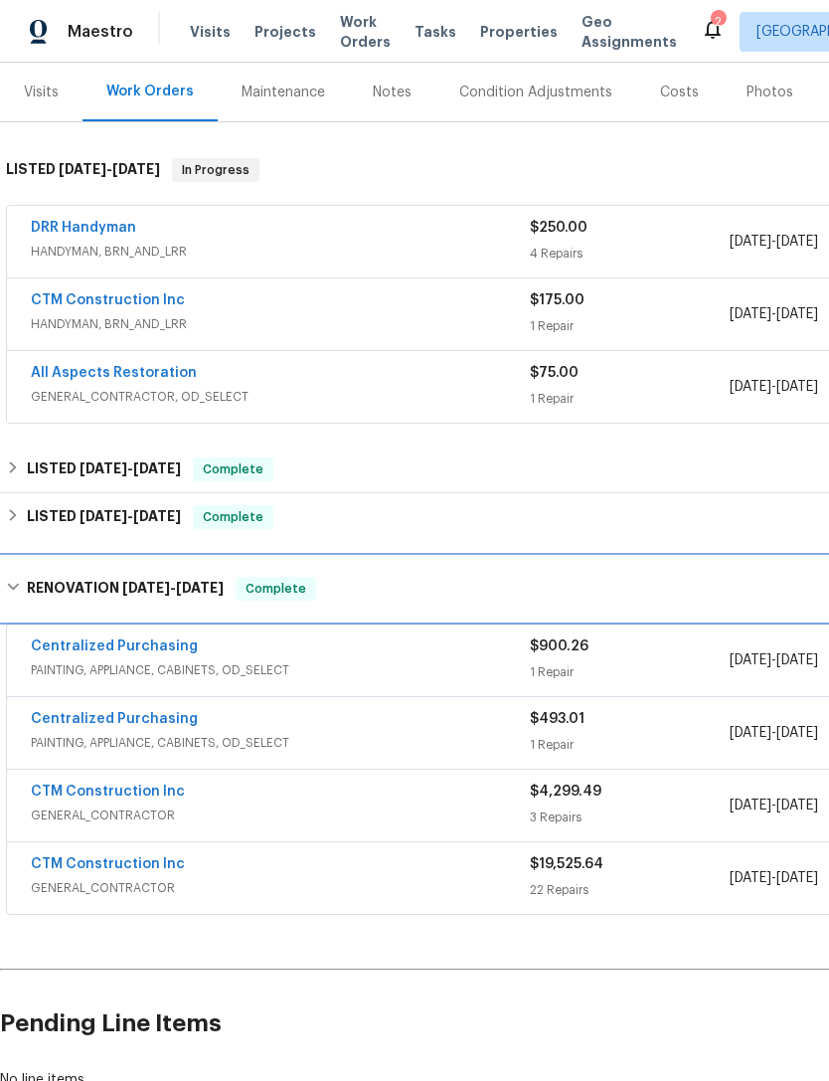
scroll to position [240, 0]
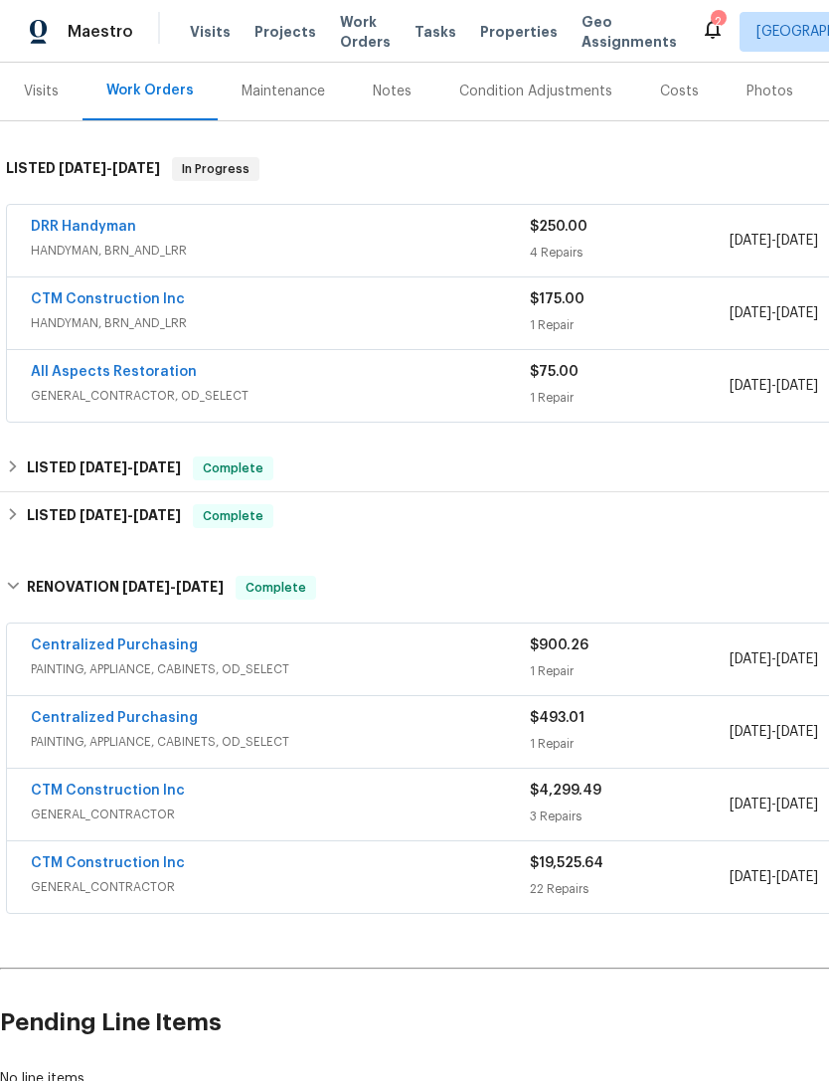
click at [66, 790] on link "CTM Construction Inc" at bounding box center [108, 790] width 154 height 14
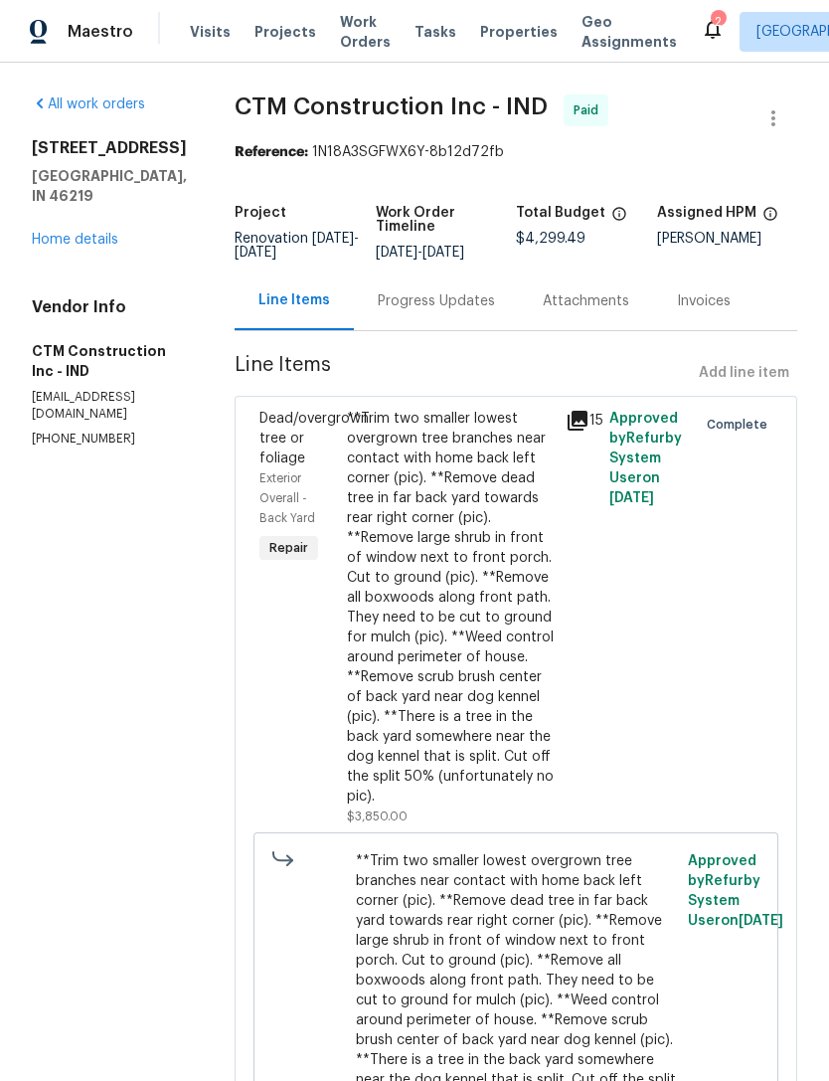
click at [430, 311] on div "Progress Updates" at bounding box center [436, 301] width 117 height 20
